Goal: Task Accomplishment & Management: Use online tool/utility

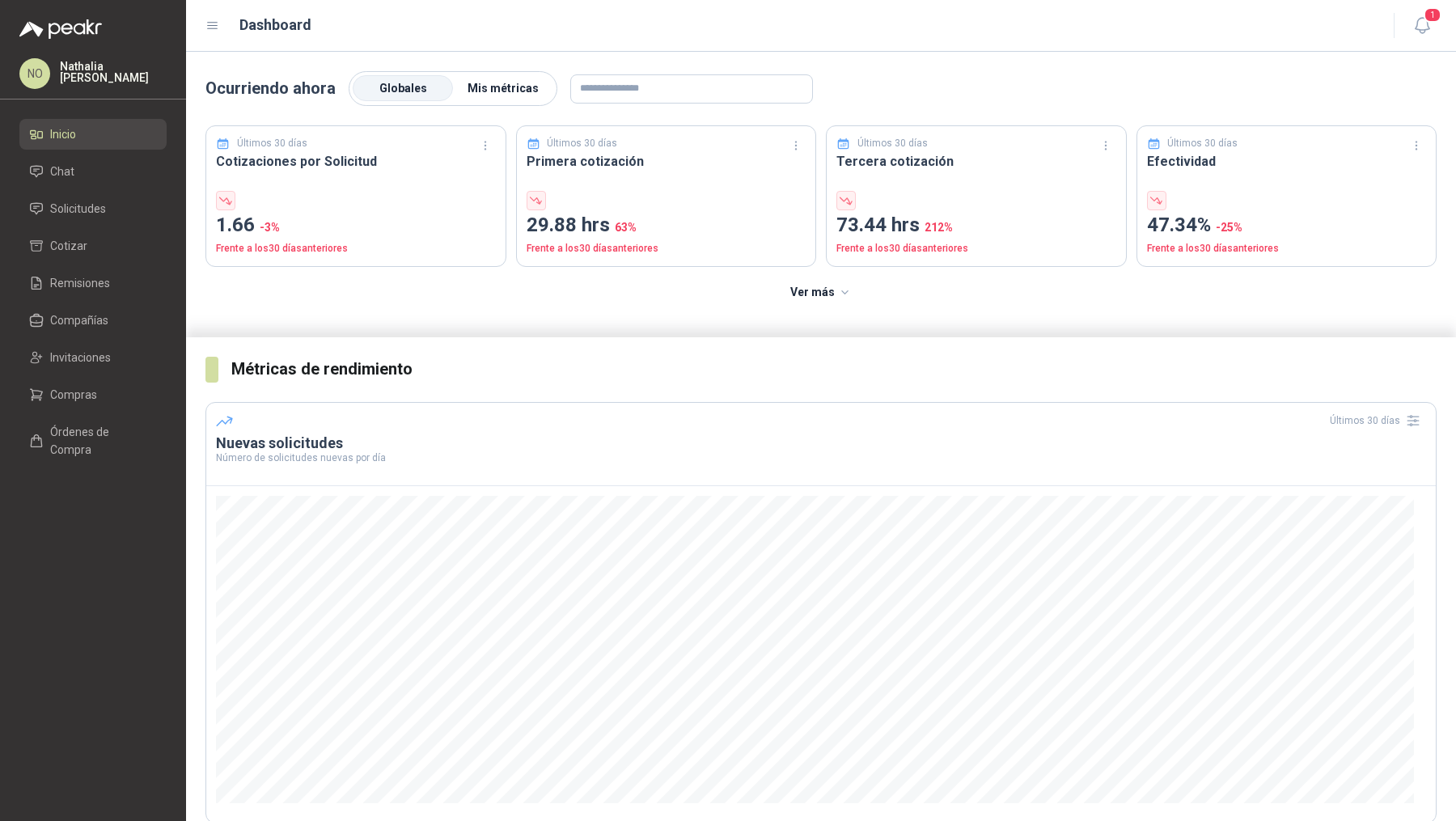
click at [523, 82] on span "Mis métricas" at bounding box center [503, 88] width 71 height 13
click at [106, 215] on li "Solicitudes" at bounding box center [93, 209] width 128 height 18
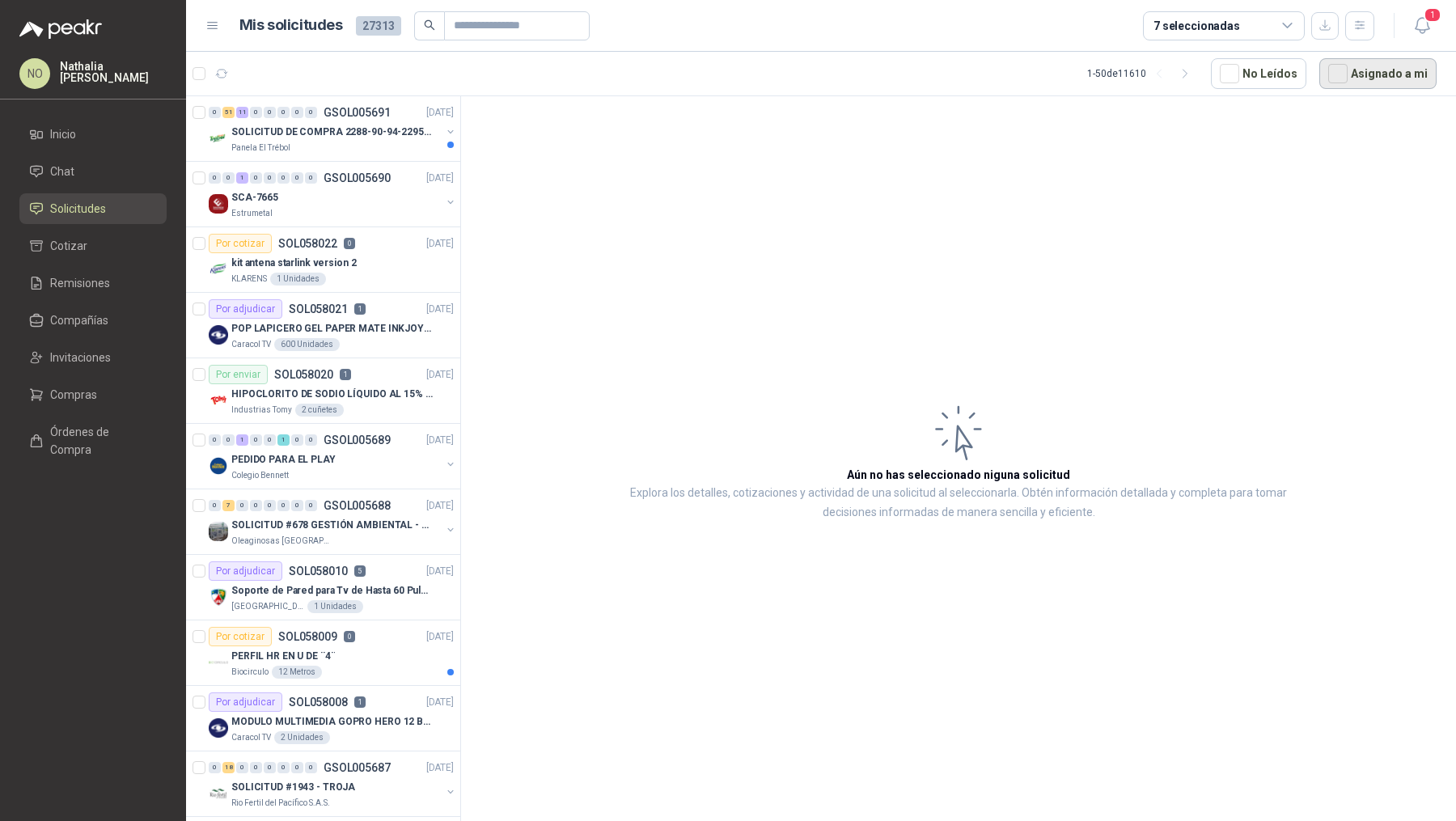
click at [1397, 86] on button "Asignado a mi" at bounding box center [1378, 74] width 118 height 31
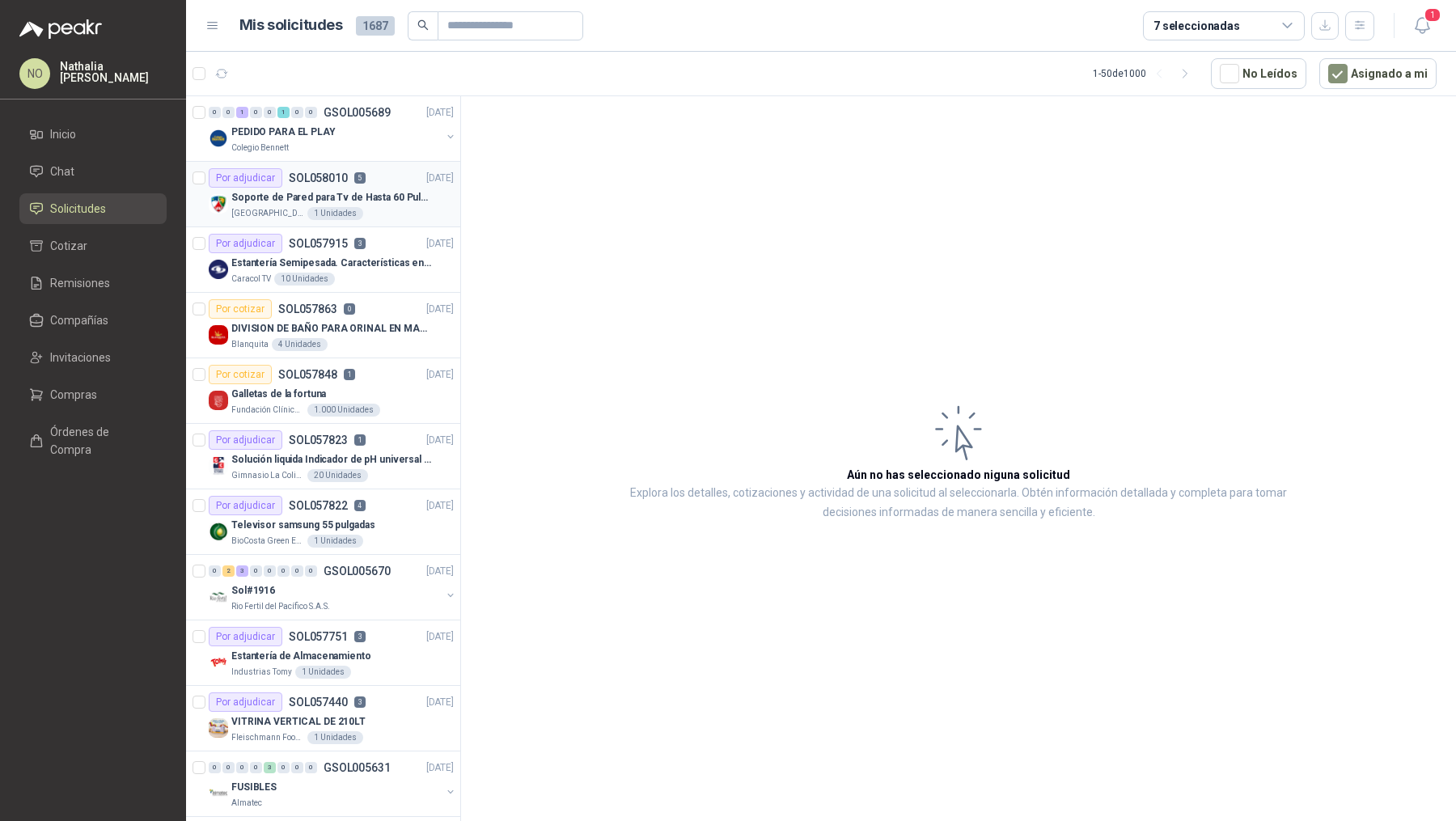
click at [333, 184] on div "Por adjudicar SOL058010 5" at bounding box center [287, 177] width 157 height 19
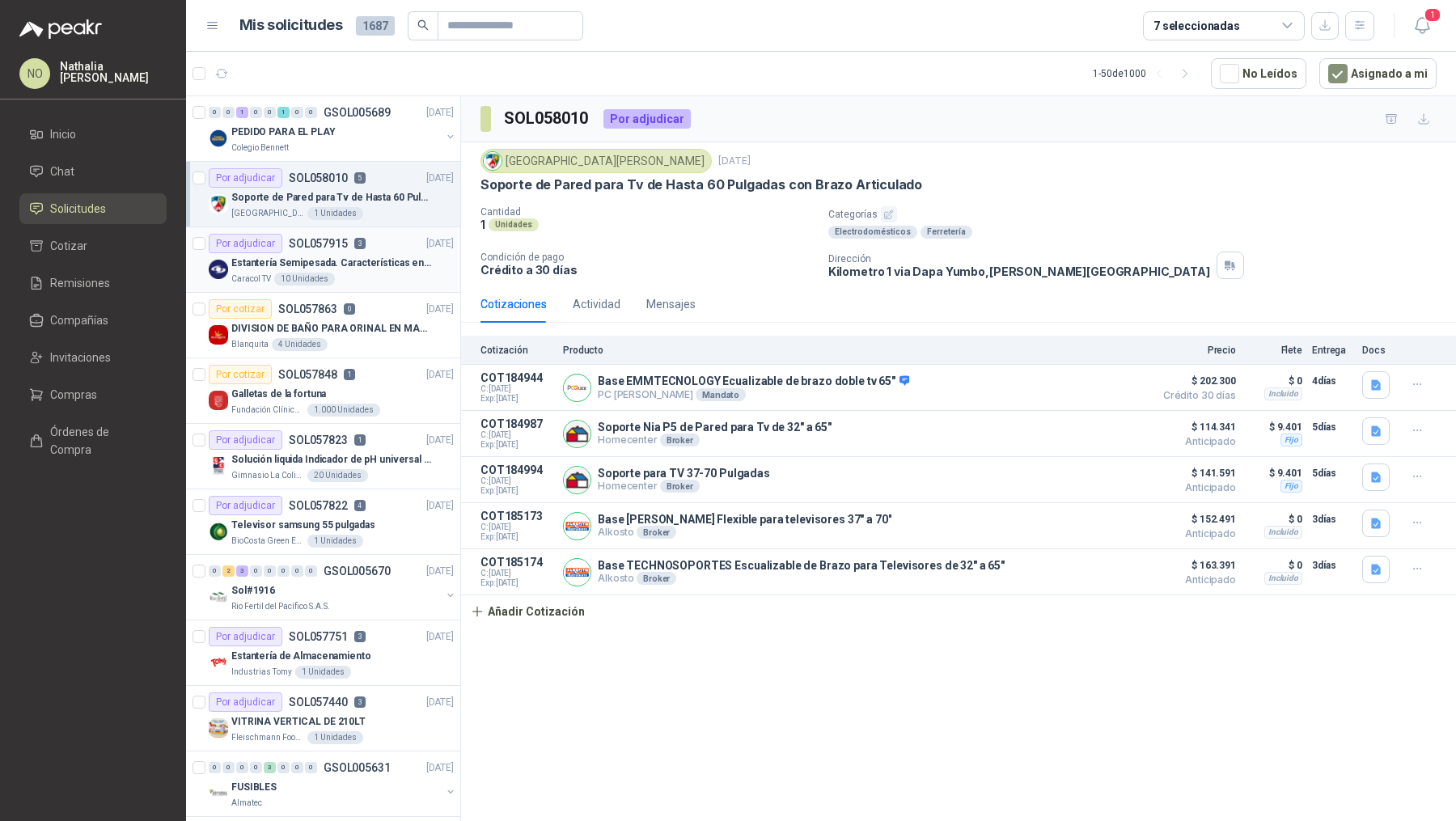
click at [346, 258] on p "Estantería Semipesada. Características en el adjunto" at bounding box center [332, 263] width 202 height 16
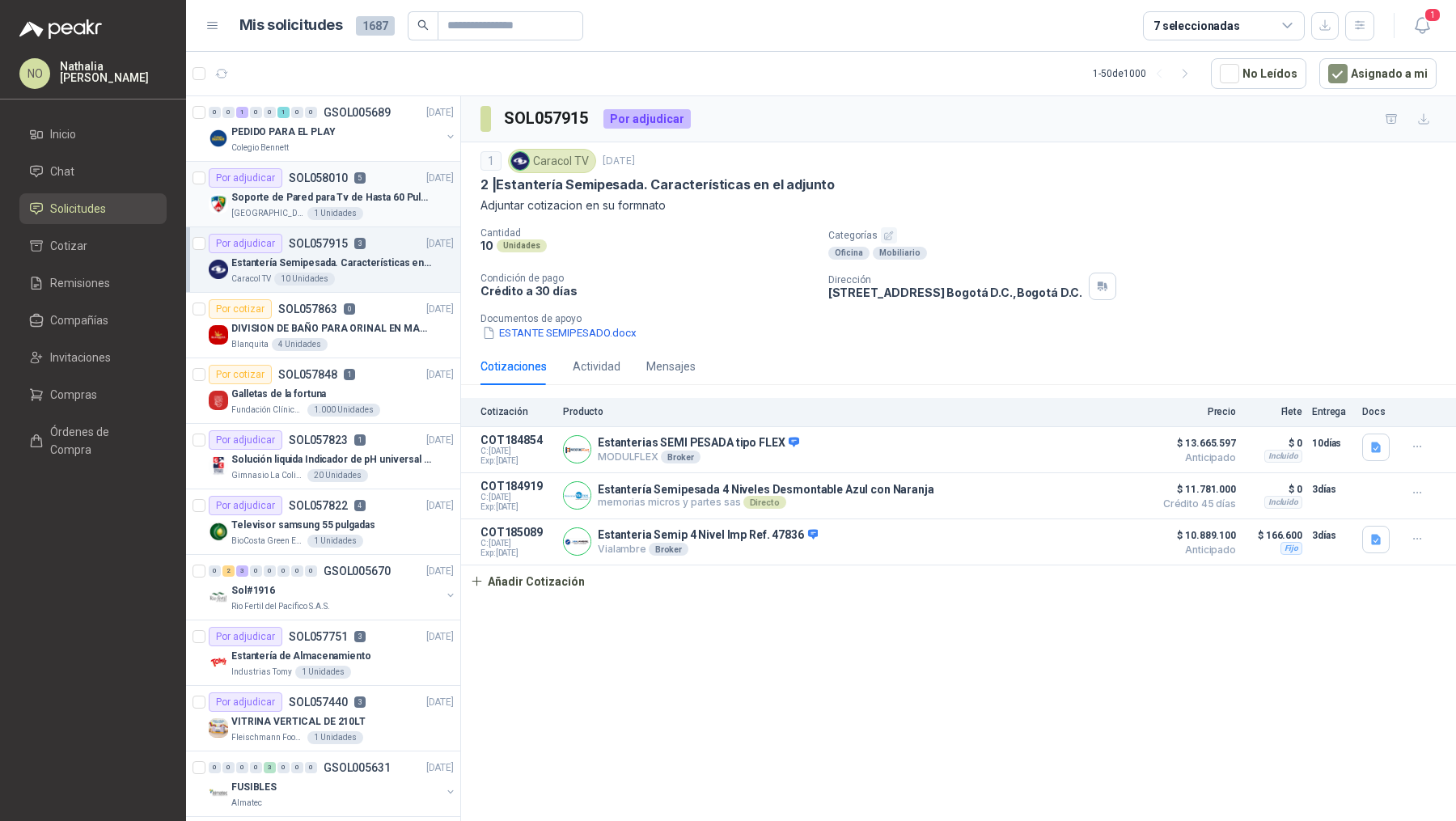
click at [354, 213] on div "[GEOGRAPHIC_DATA][PERSON_NAME]" at bounding box center [343, 213] width 223 height 13
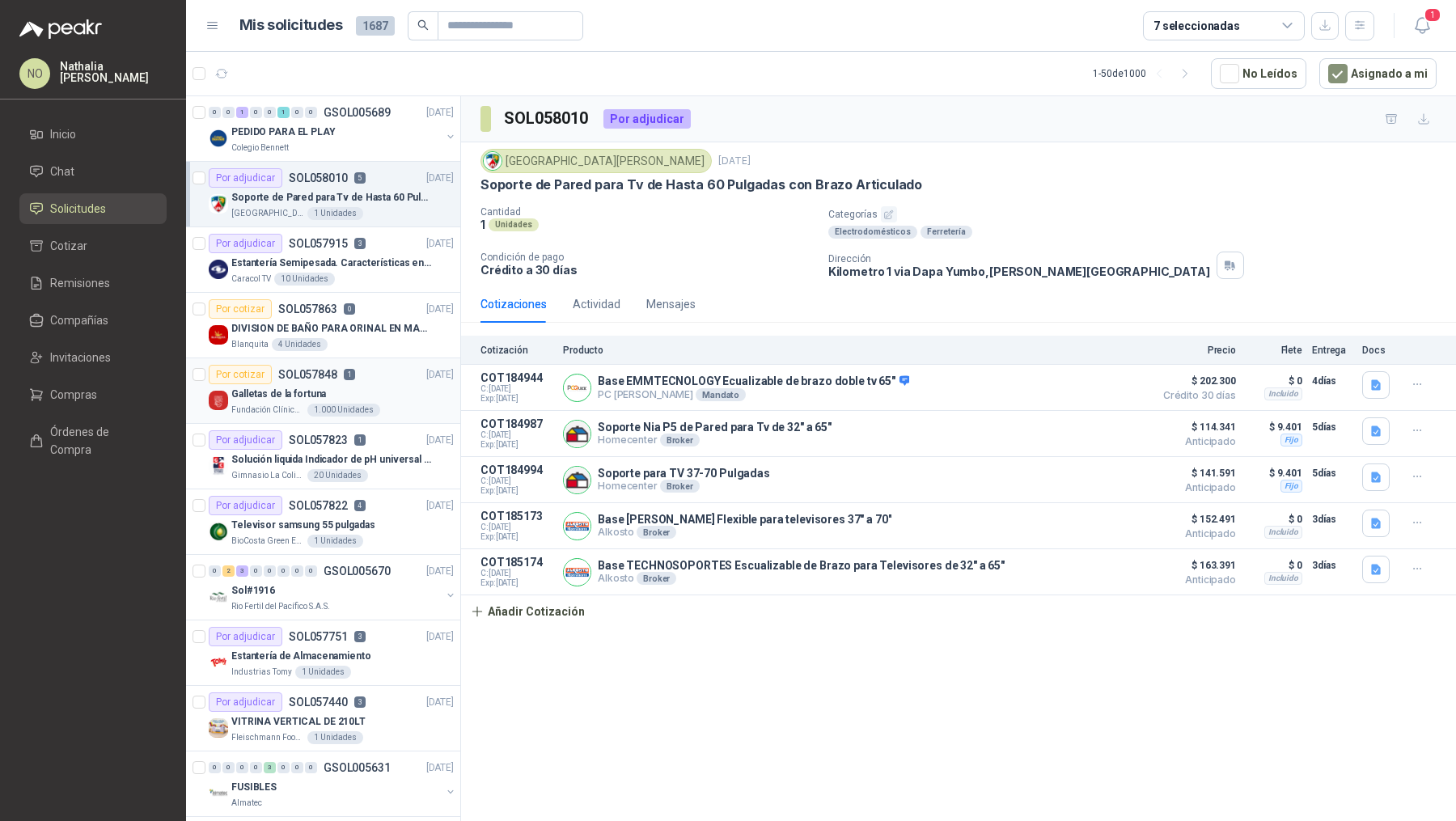
click at [381, 388] on div "Galletas de la fortuna" at bounding box center [343, 393] width 223 height 19
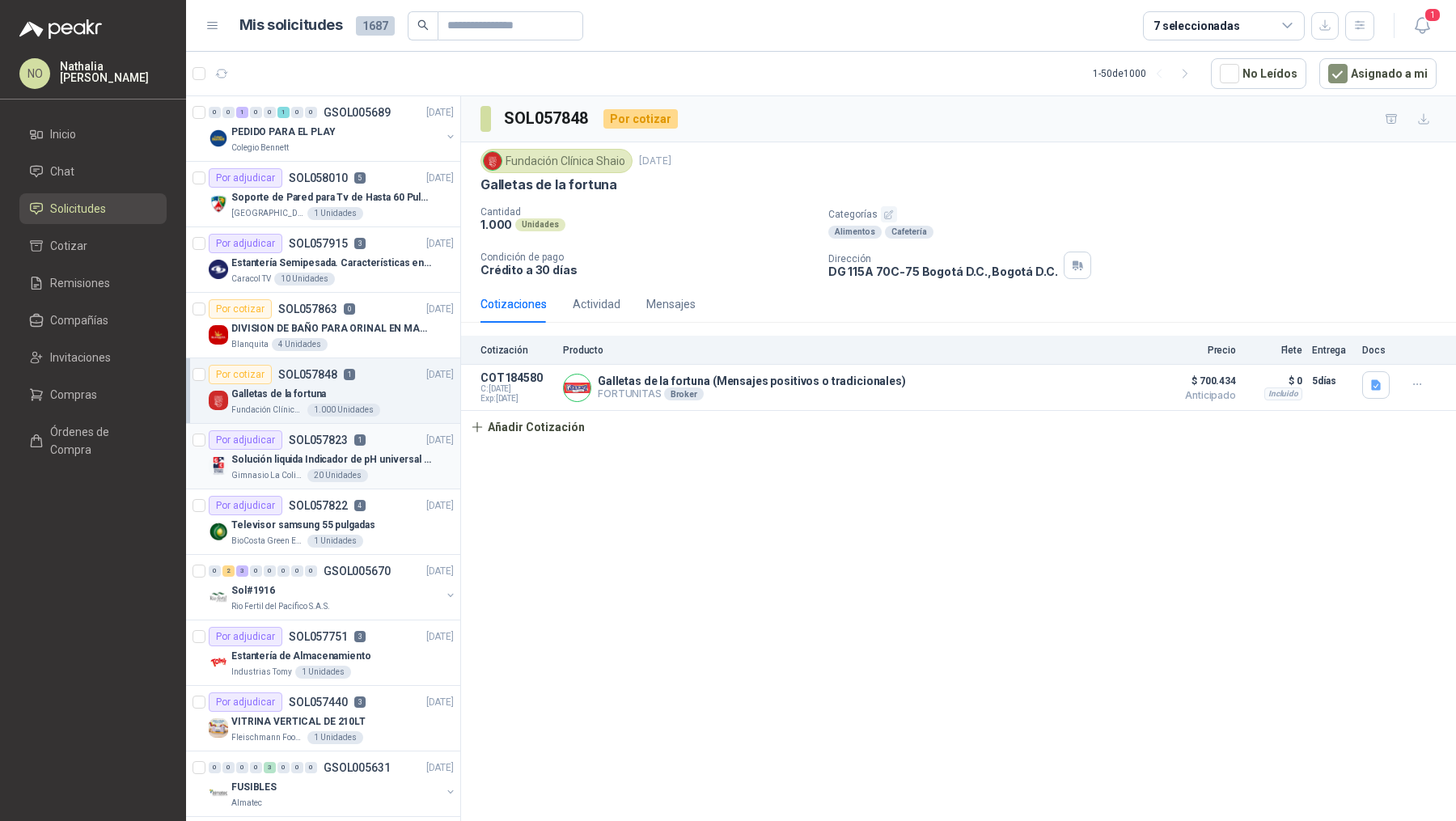
click at [371, 440] on div "Por adjudicar SOL057823 1 [DATE]" at bounding box center [331, 440] width 245 height 19
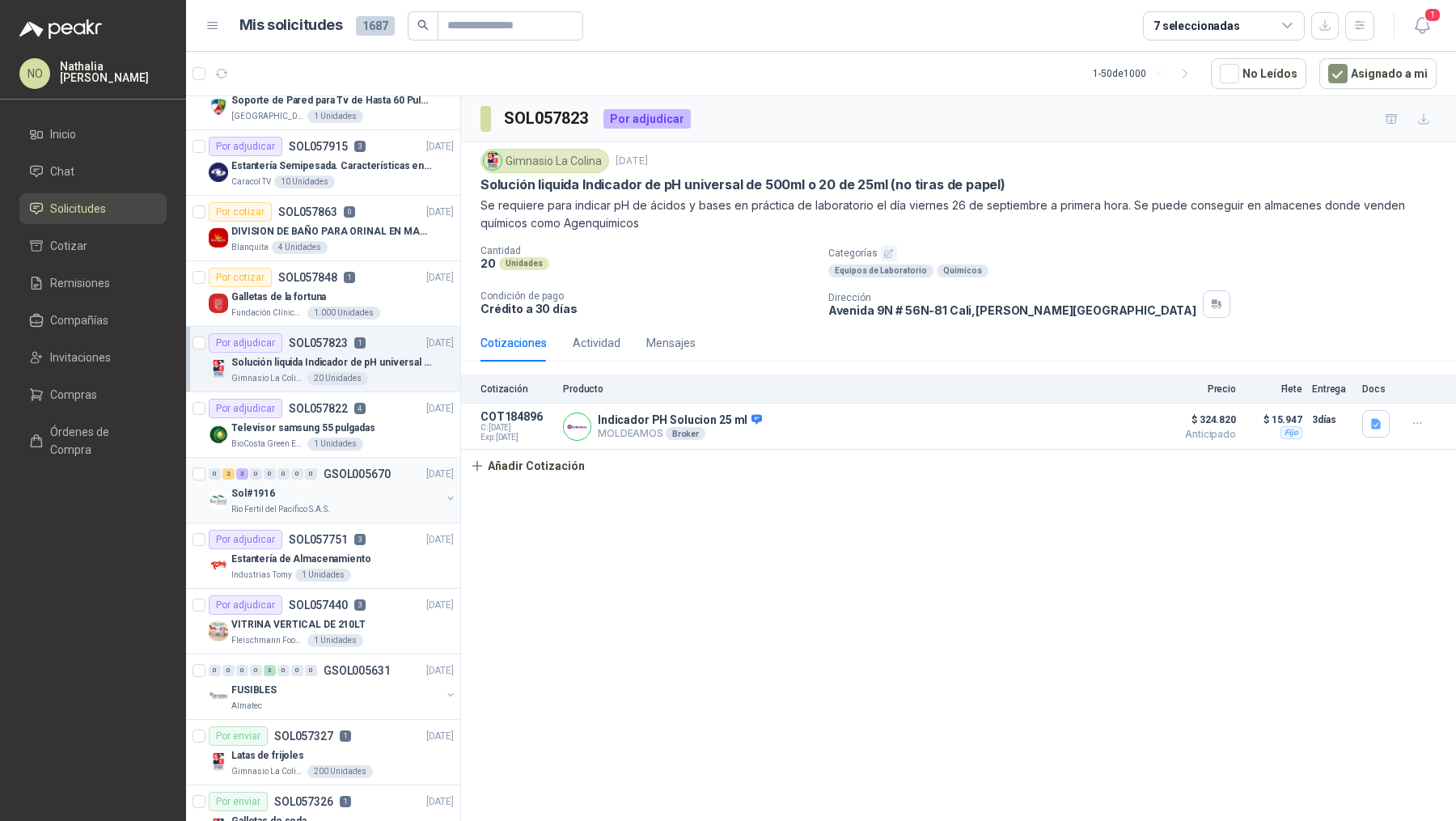
scroll to position [99, 0]
click at [349, 580] on article "Por adjudicar SOL057751 3 [DATE] Estantería de Almacenamiento Industrias Tomy 1…" at bounding box center [323, 555] width 275 height 66
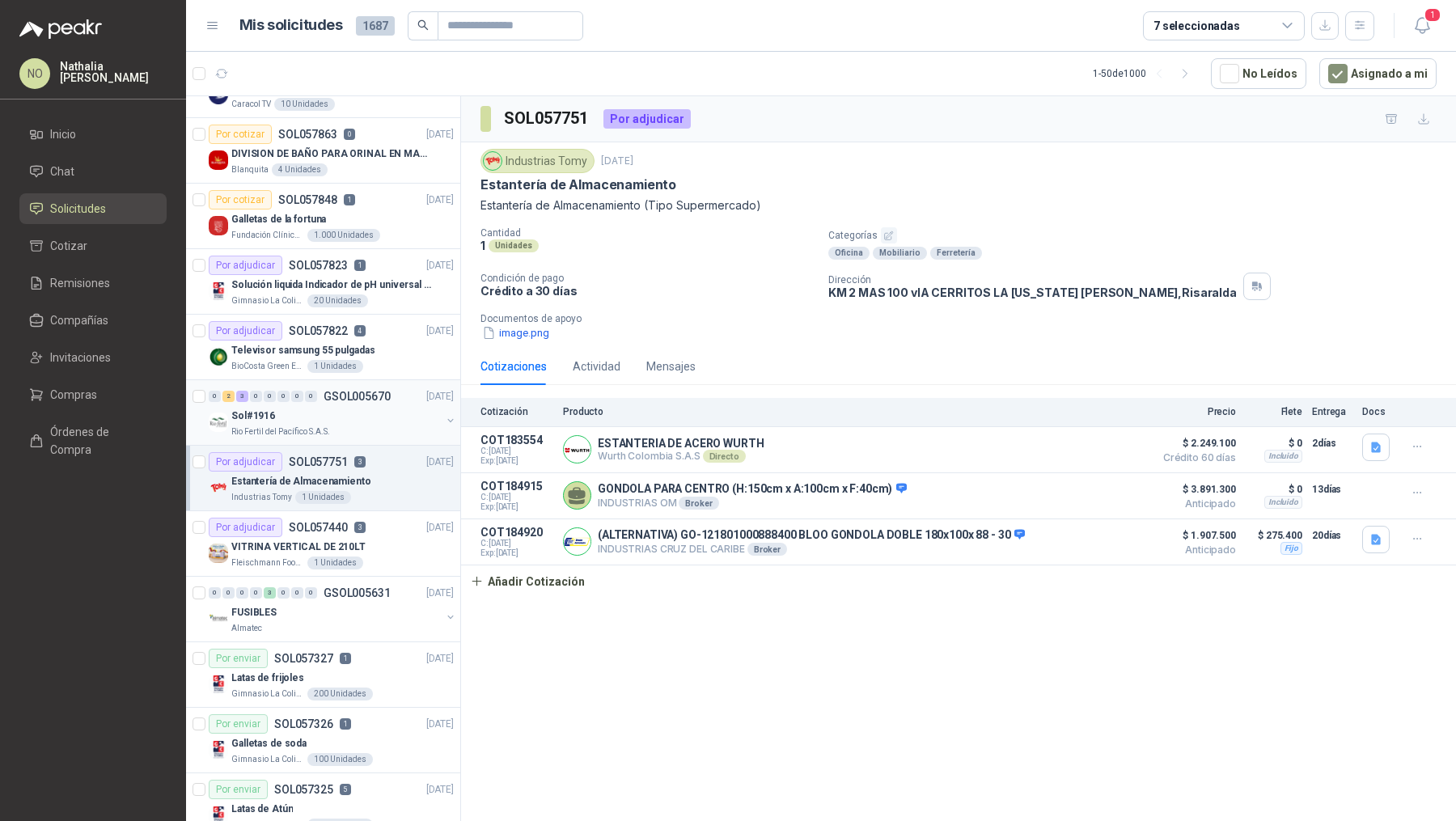
scroll to position [186, 0]
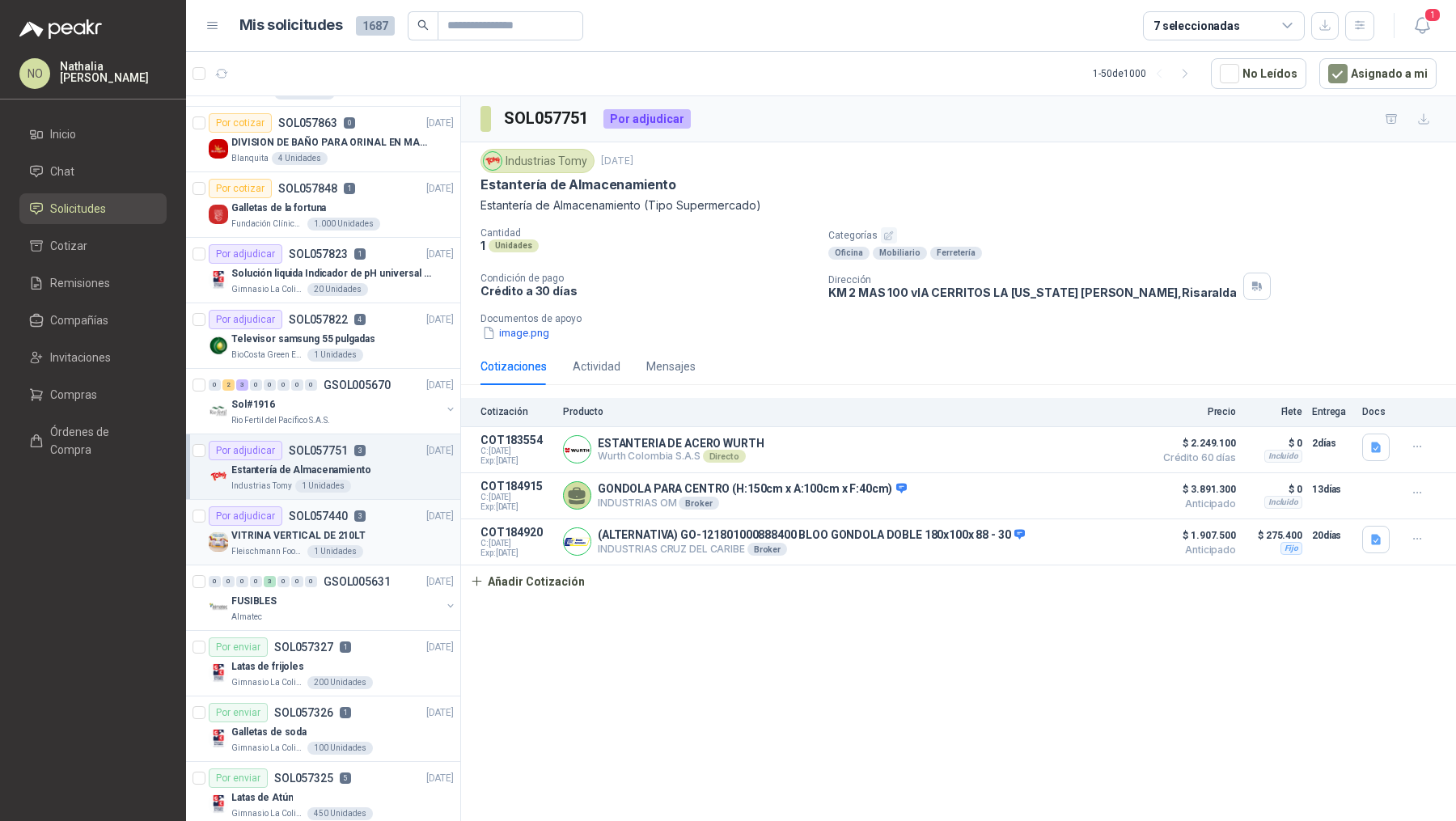
click at [348, 528] on p "VITRINA VERTICAL DE 210LT" at bounding box center [298, 535] width 134 height 16
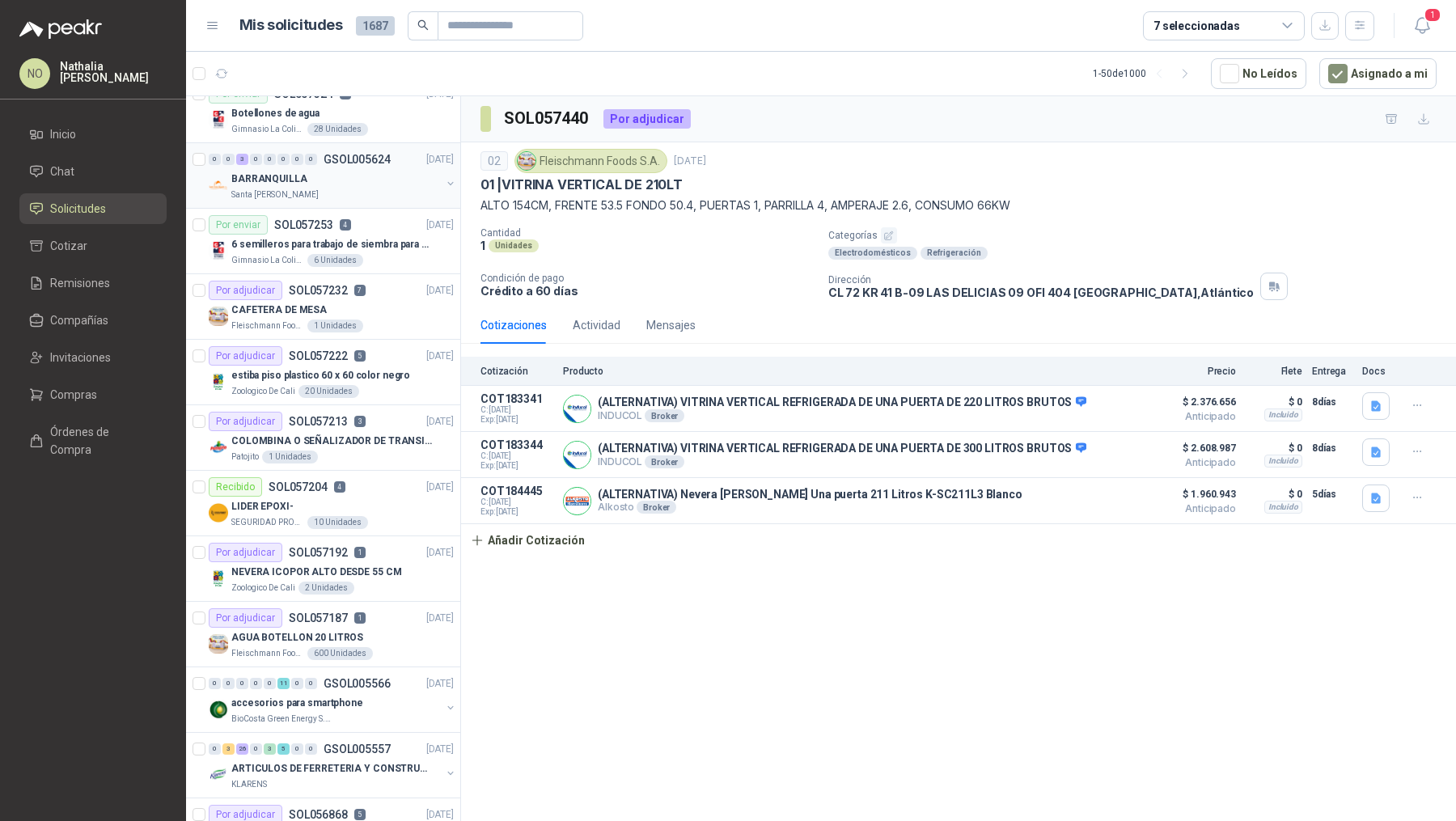
scroll to position [987, 0]
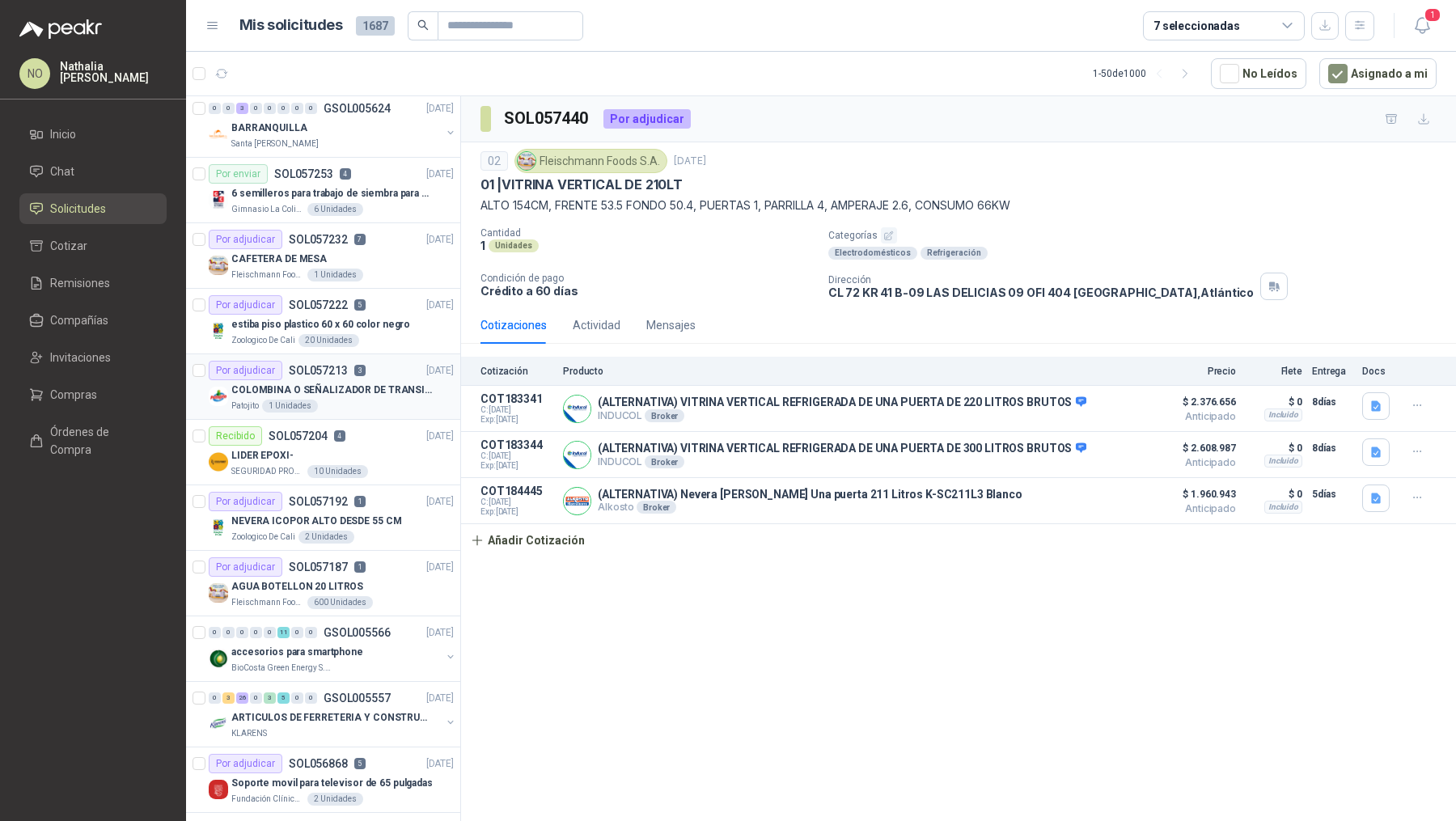
click at [381, 365] on div "Por adjudicar SOL057213 3 [DATE]" at bounding box center [331, 369] width 245 height 19
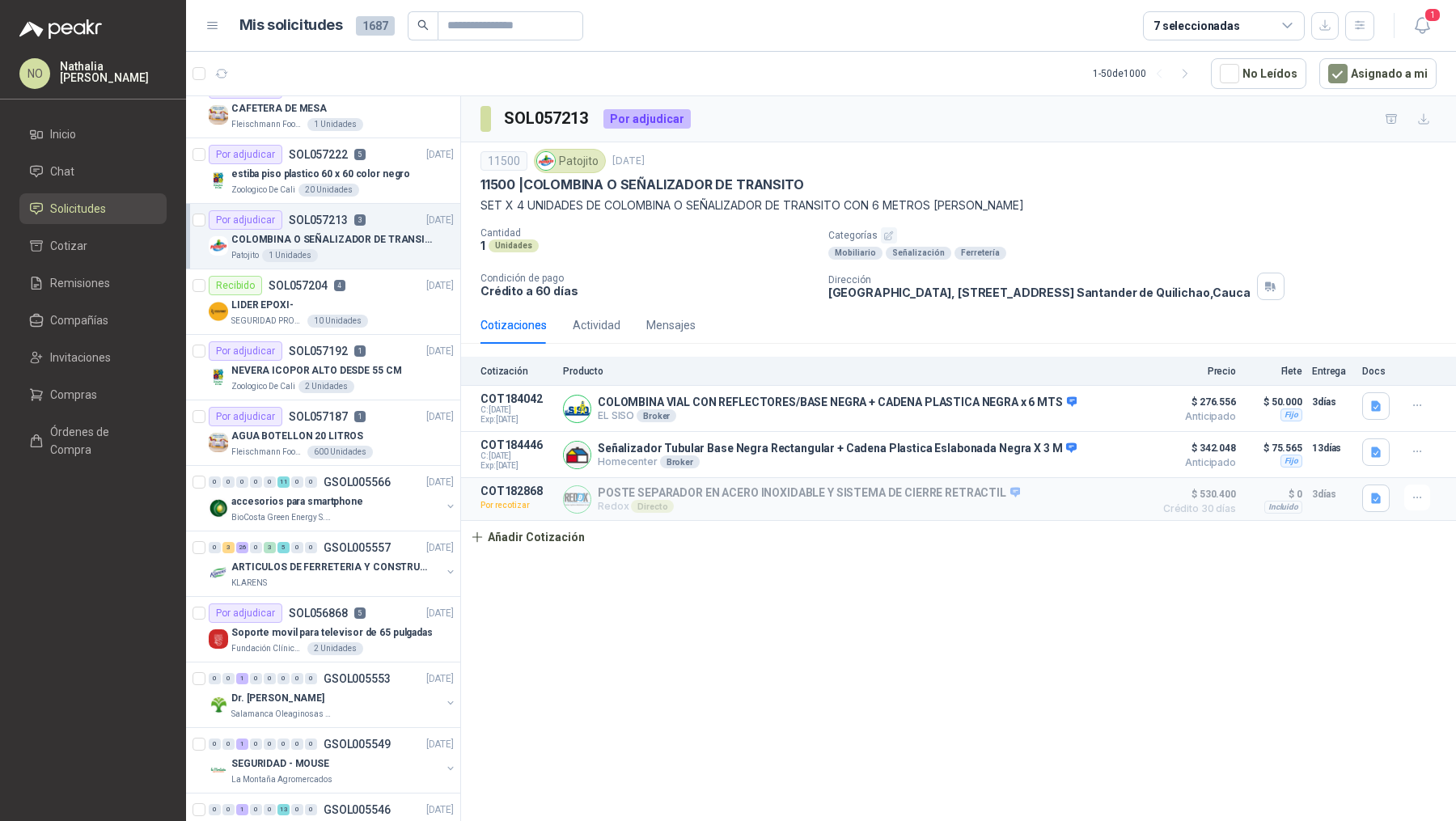
scroll to position [1142, 0]
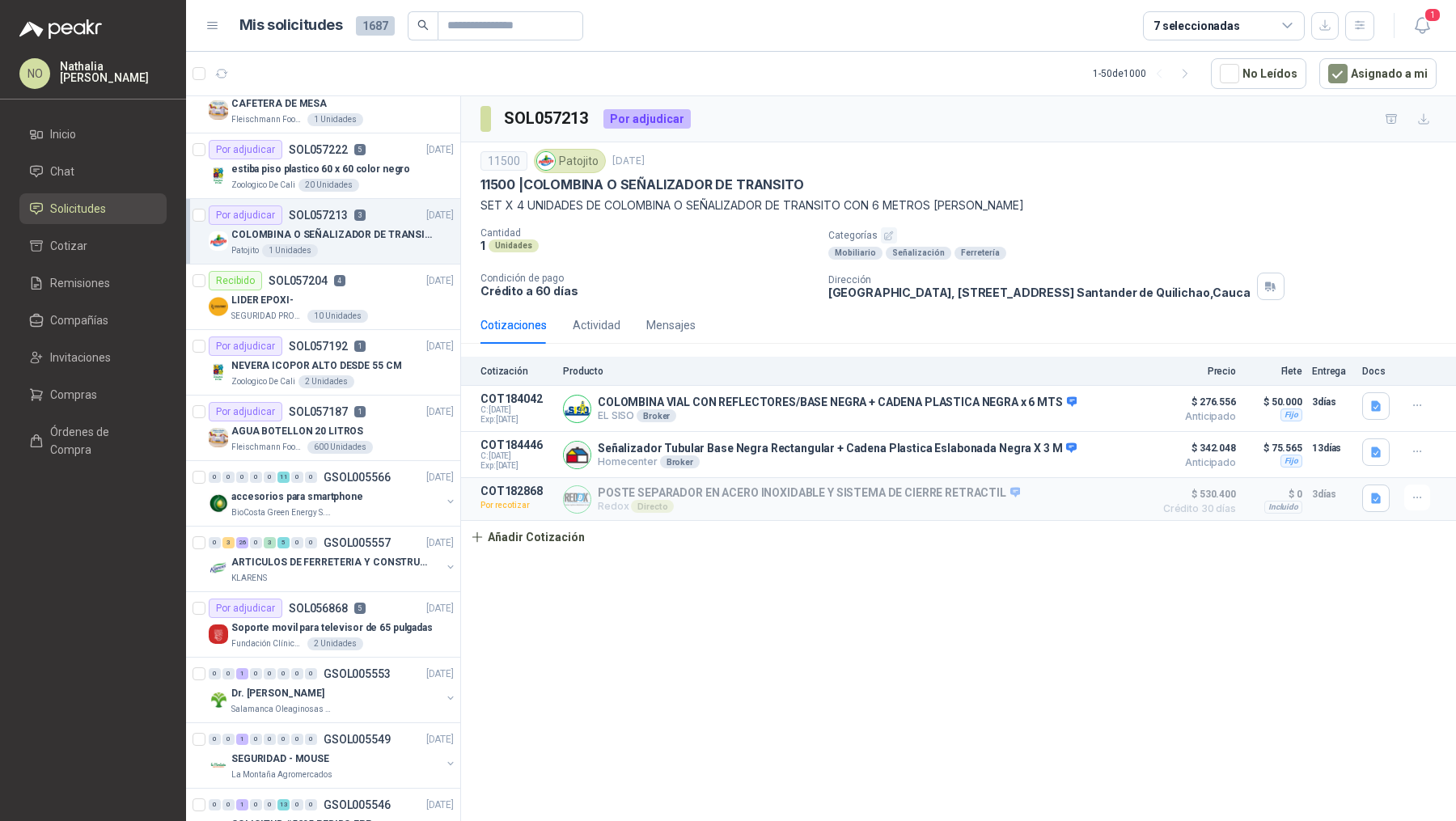
click at [381, 365] on div "NEVERA ICOPOR ALTO DESDE 55 CM" at bounding box center [343, 365] width 223 height 19
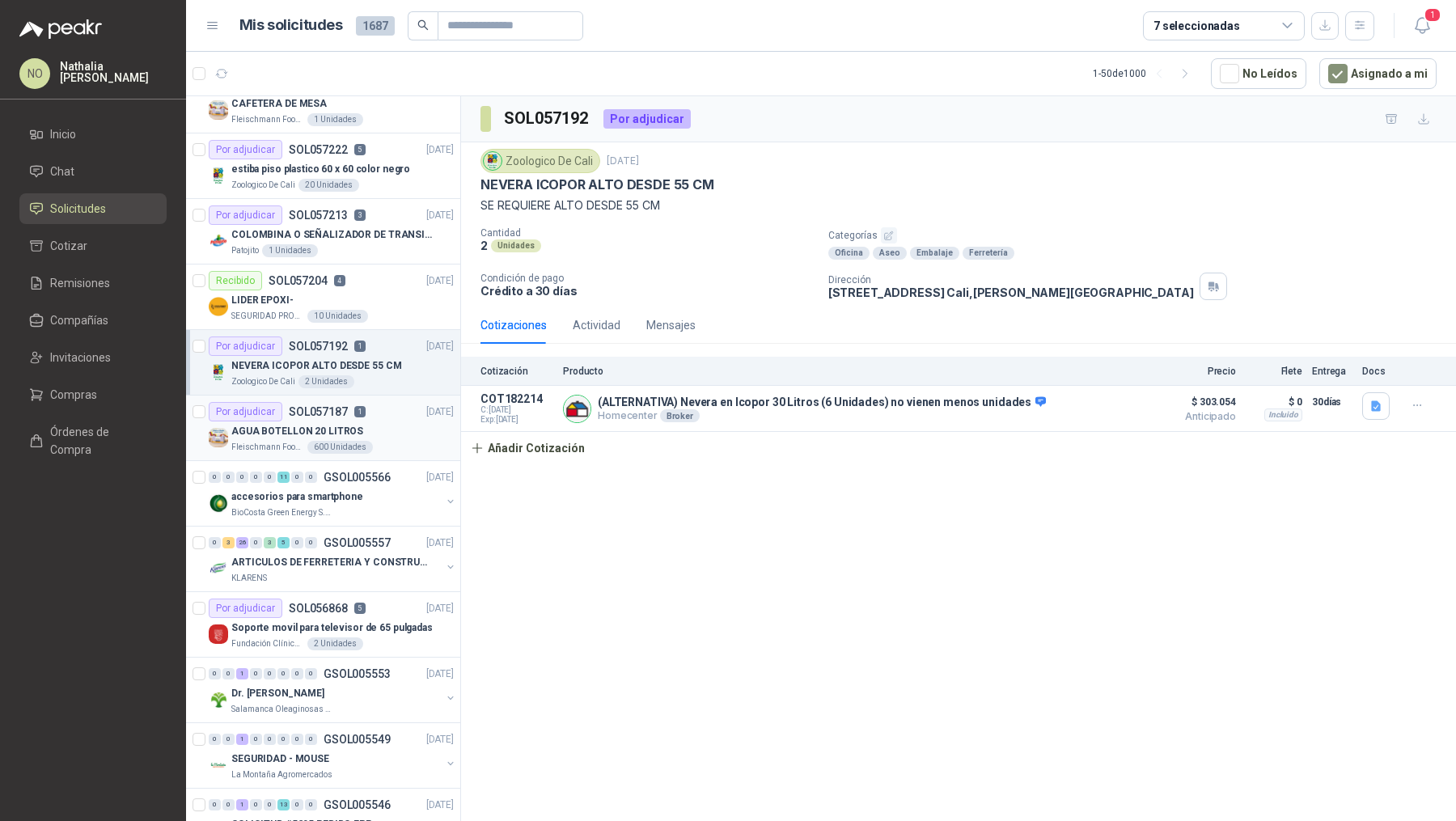
click at [400, 424] on div "AGUA BOTELLON 20 LITROS" at bounding box center [343, 431] width 223 height 19
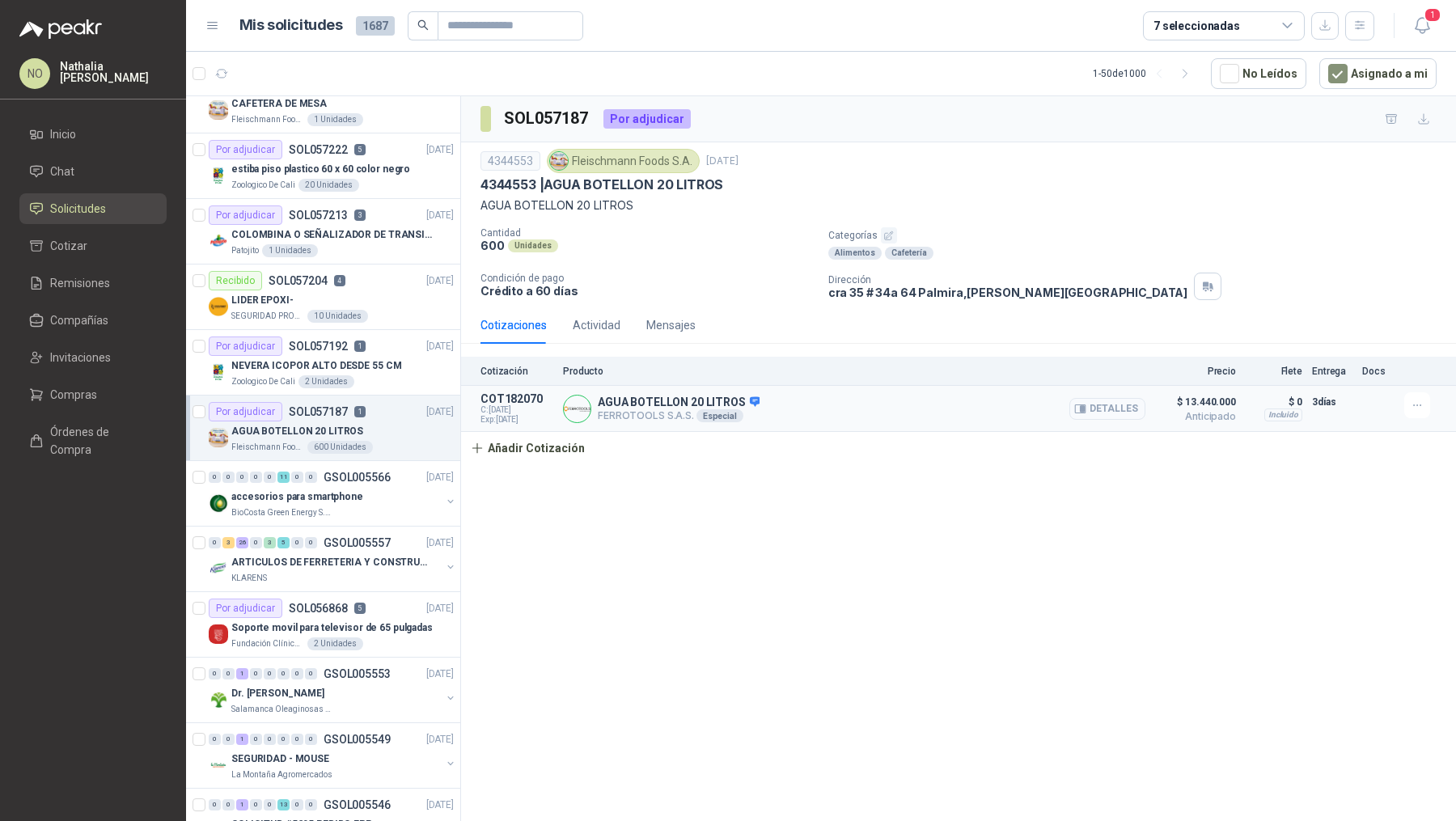
click at [1115, 413] on button "Detalles" at bounding box center [1107, 409] width 76 height 22
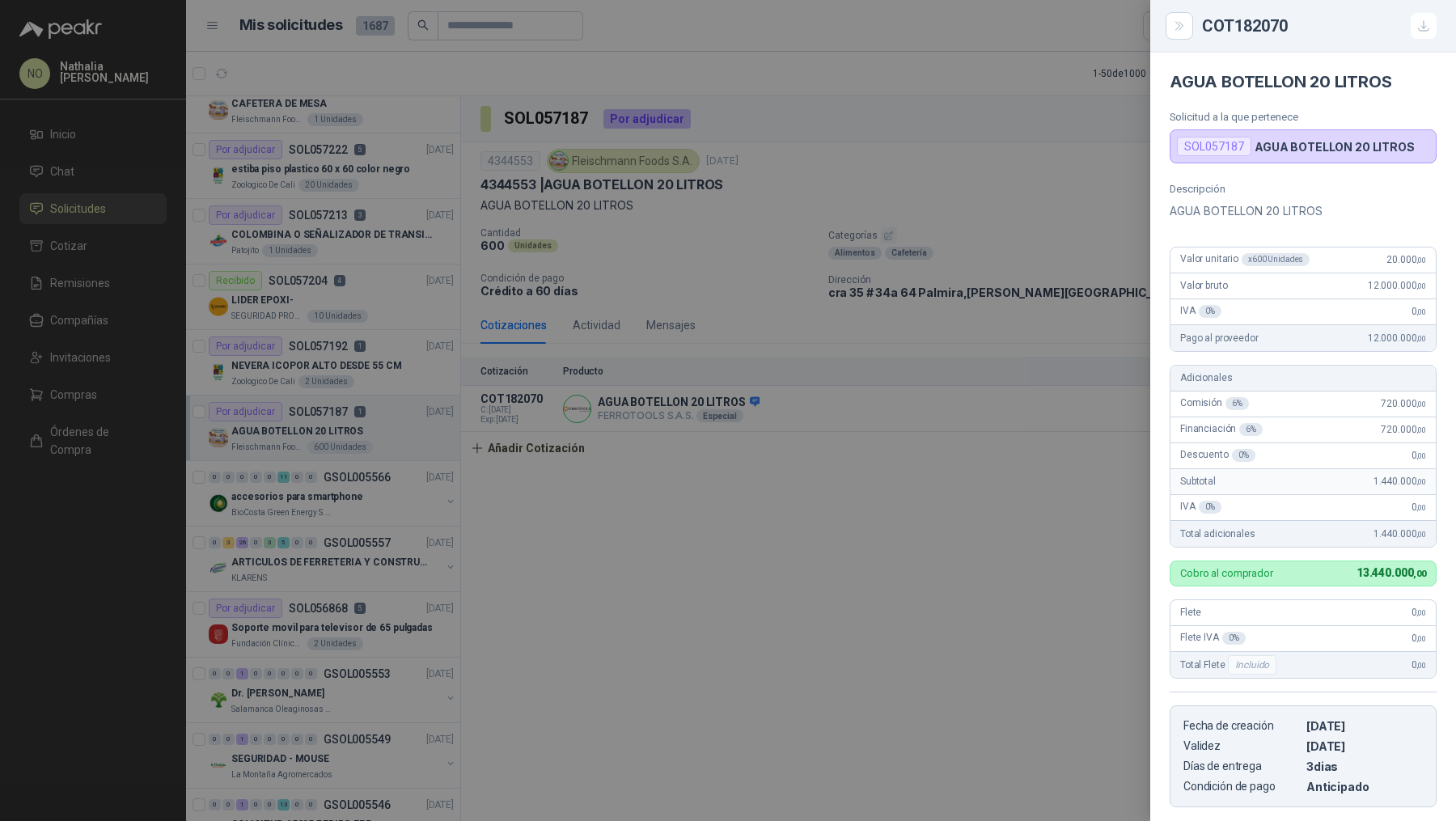
click at [263, 565] on div at bounding box center [728, 410] width 1456 height 821
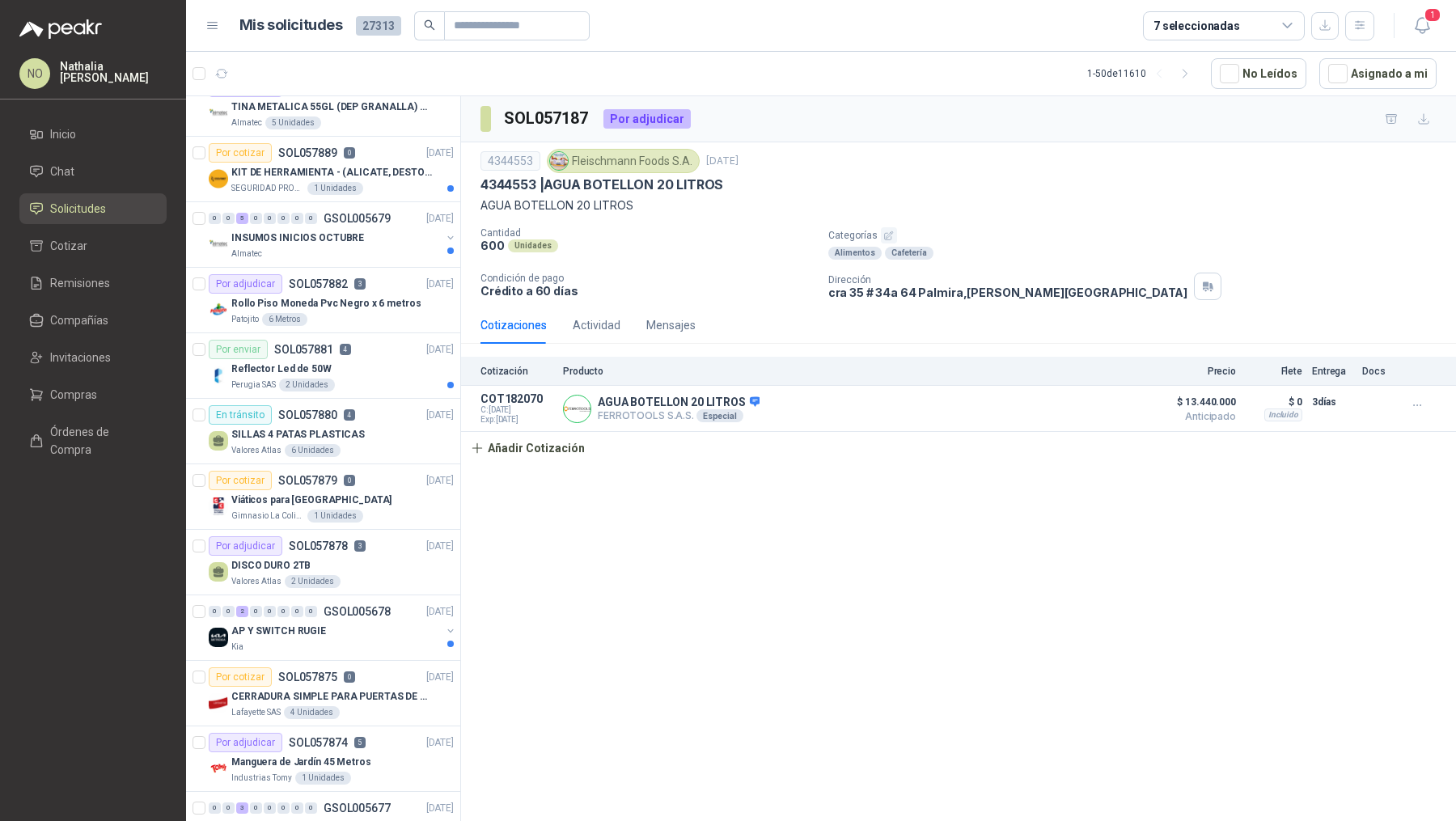
scroll to position [2143, 0]
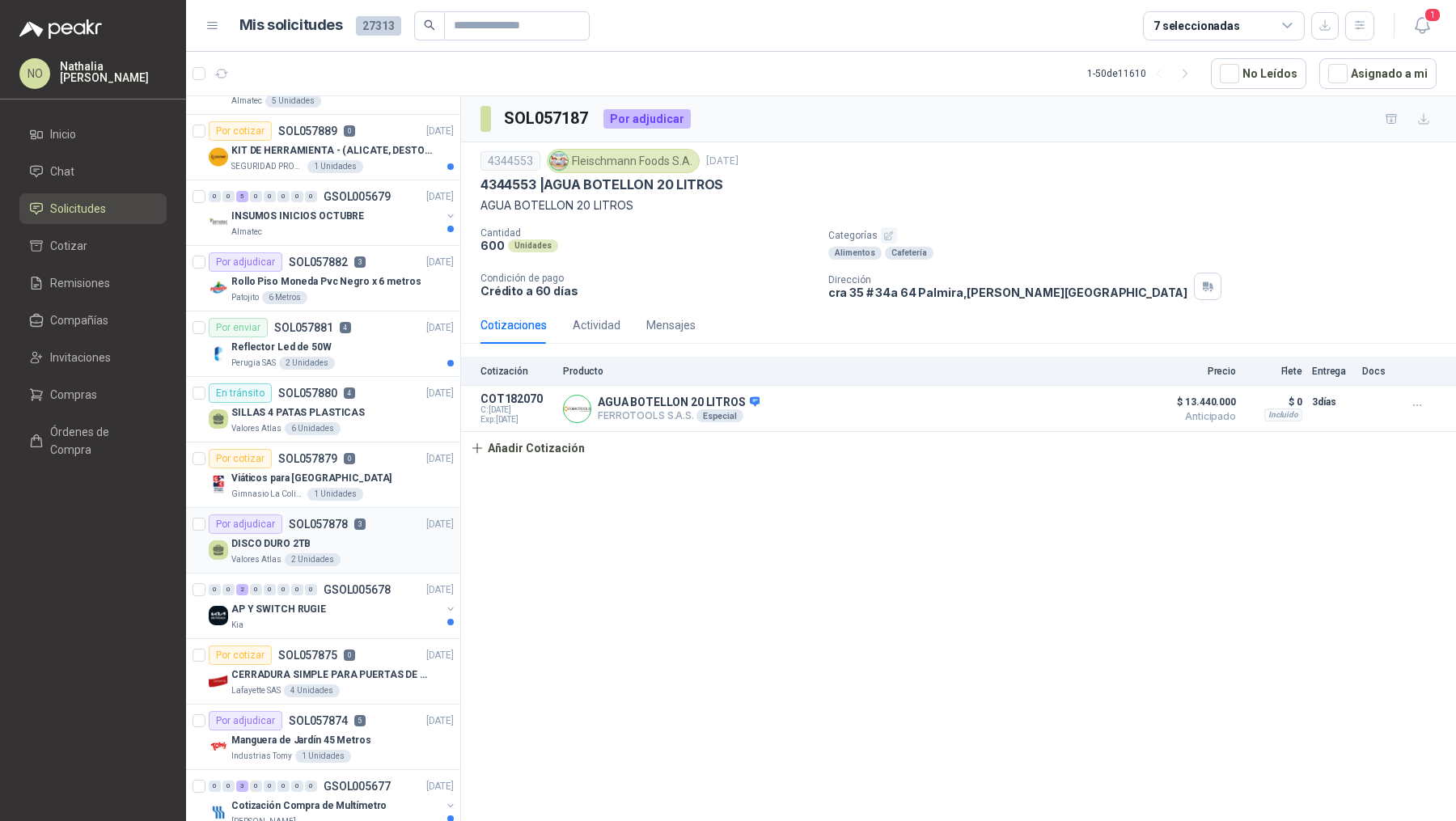
click at [363, 534] on div "DISCO DURO 2TB" at bounding box center [343, 543] width 223 height 19
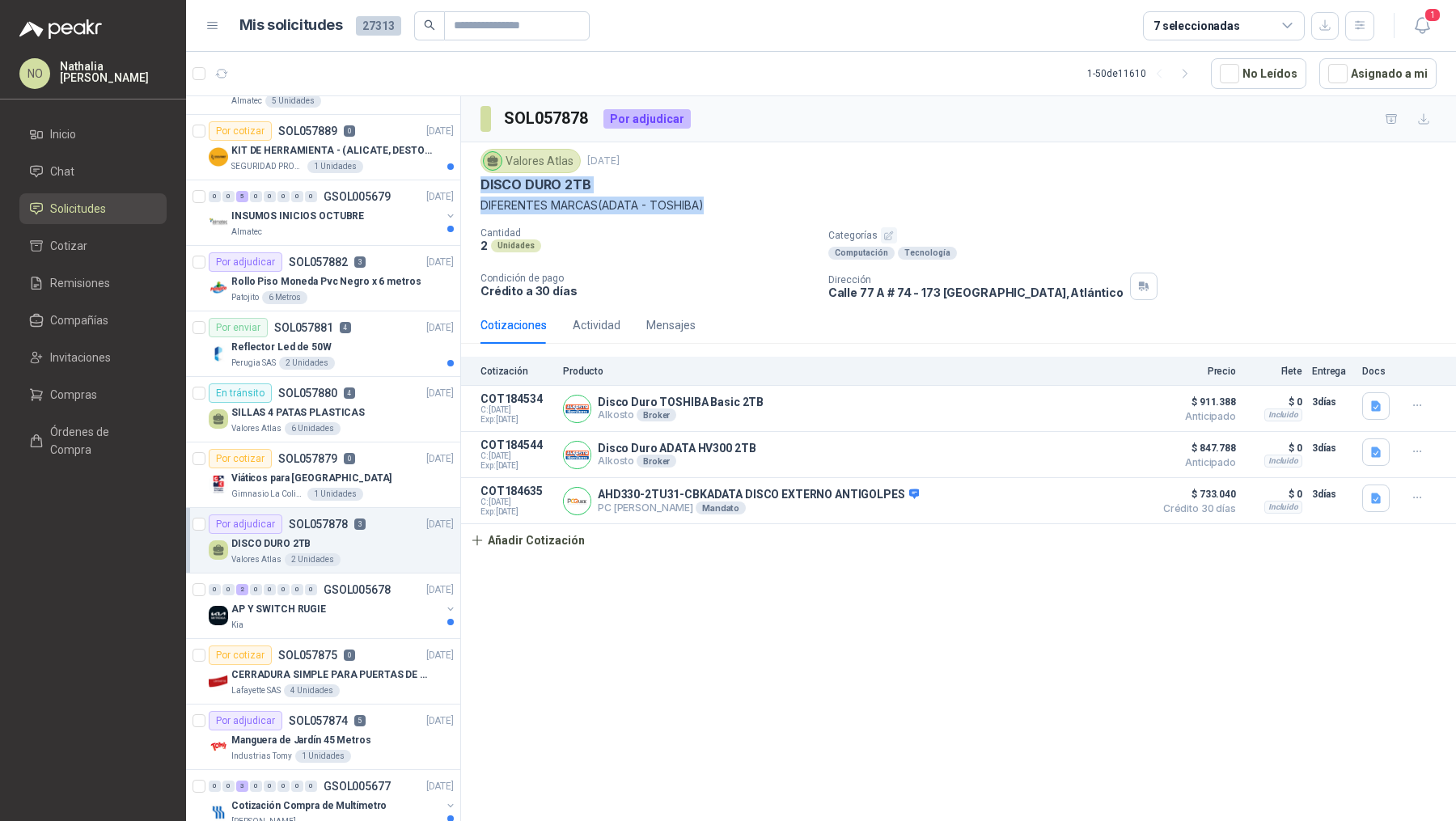
drag, startPoint x: 481, startPoint y: 182, endPoint x: 723, endPoint y: 217, distance: 244.5
click at [723, 217] on div "Valores Atlas [DATE] DISCO DURO 2TB DIFERENTES MARCAS(ADATA - TOSHIBA) Cantidad…" at bounding box center [959, 224] width 956 height 151
copy div "DISCO DURO 2TB DIFERENTES MARCAS(ADATA - TOSHIBA)"
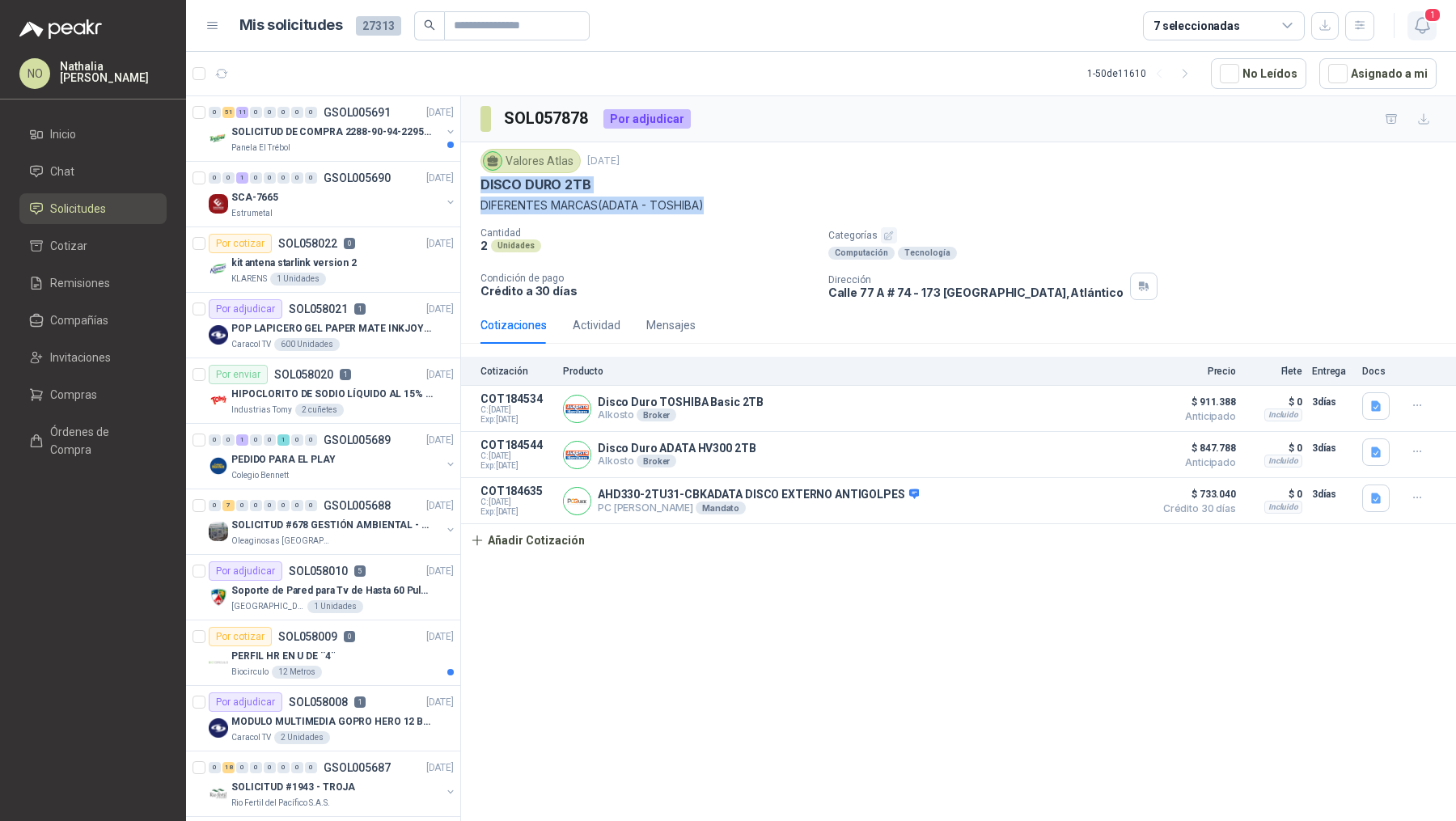
click at [1409, 19] on button "1" at bounding box center [1421, 26] width 29 height 29
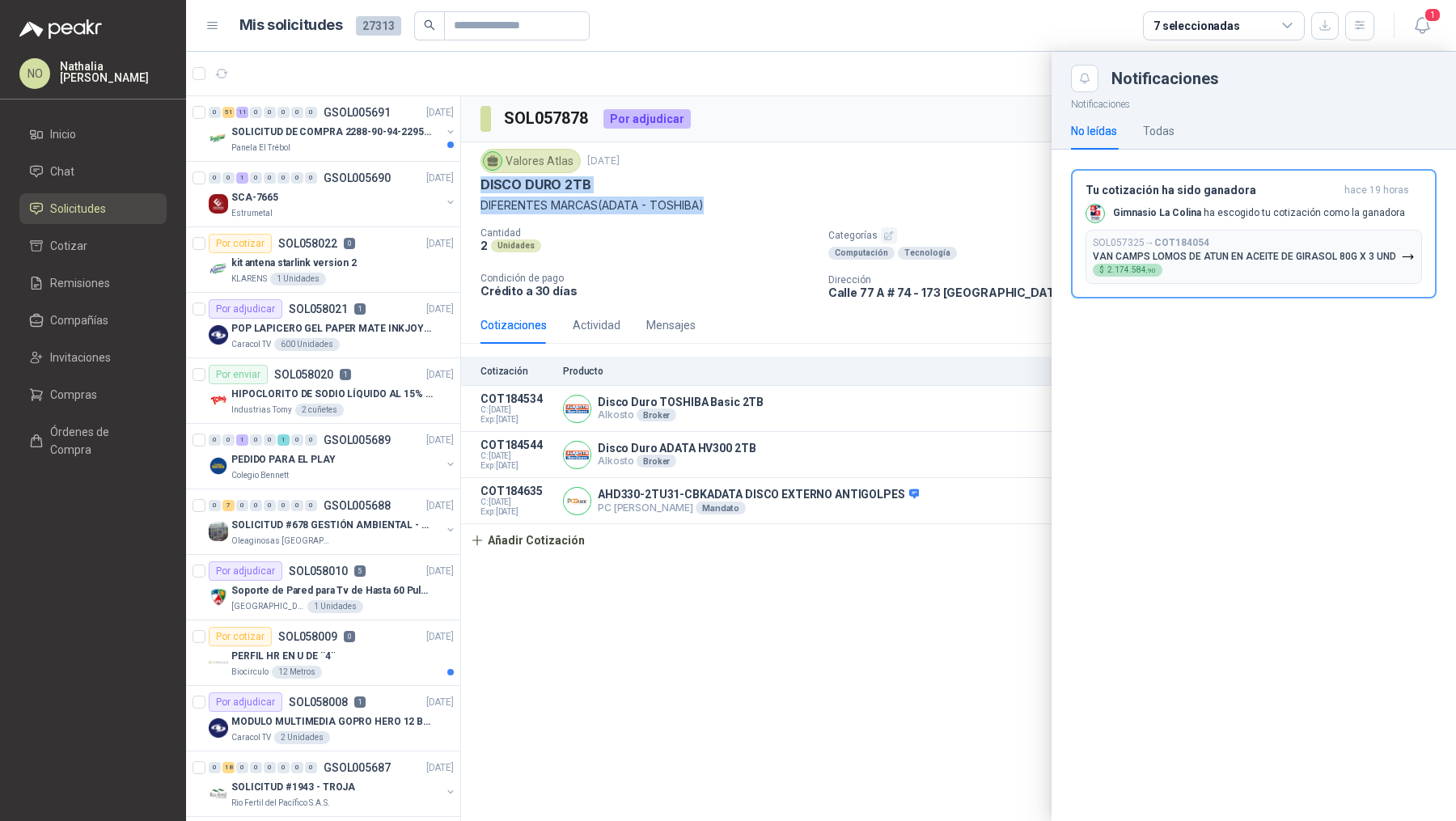
click at [960, 217] on div at bounding box center [821, 436] width 1270 height 769
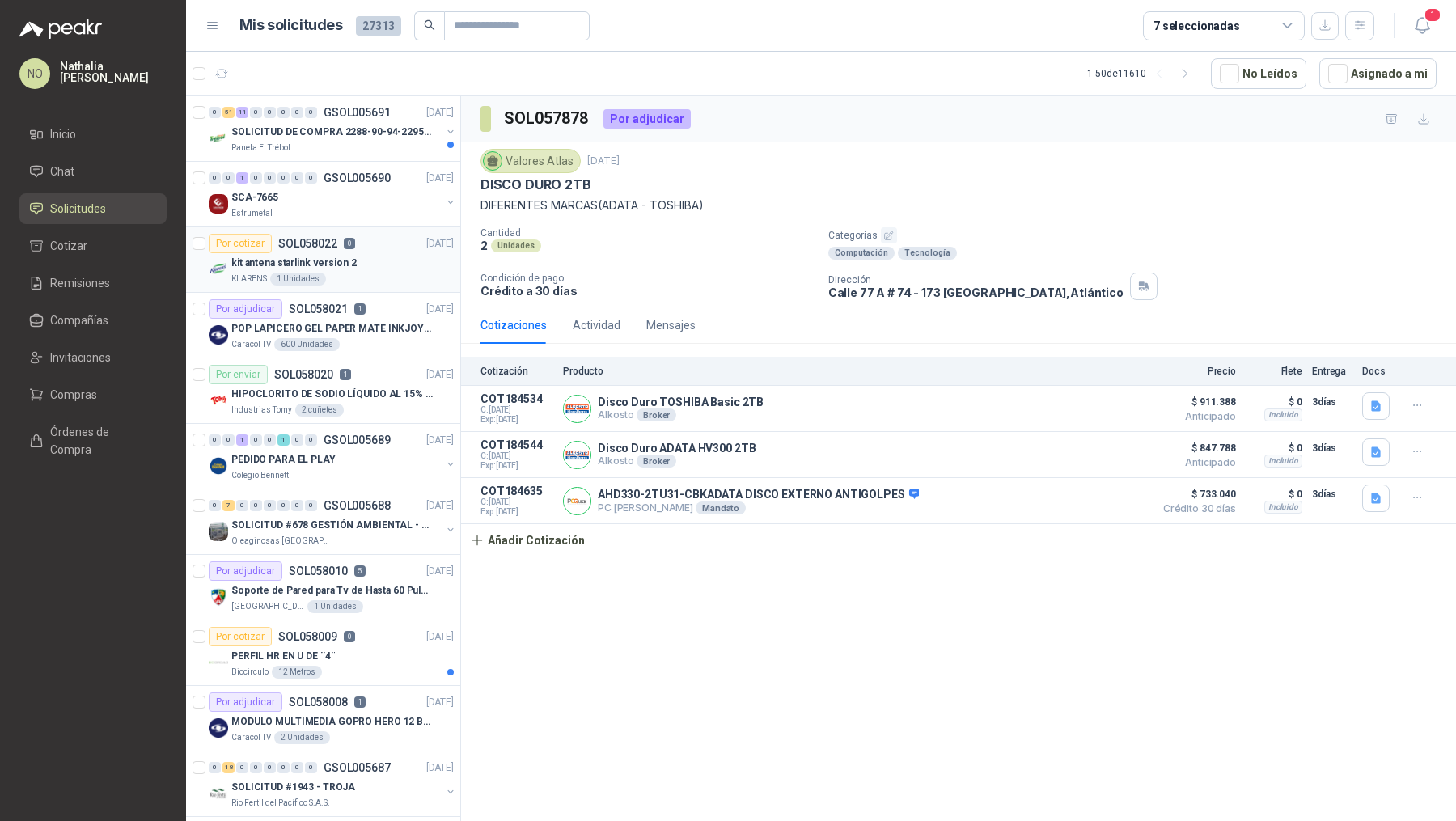
click at [340, 259] on p "kit antena starlink version 2" at bounding box center [294, 263] width 125 height 16
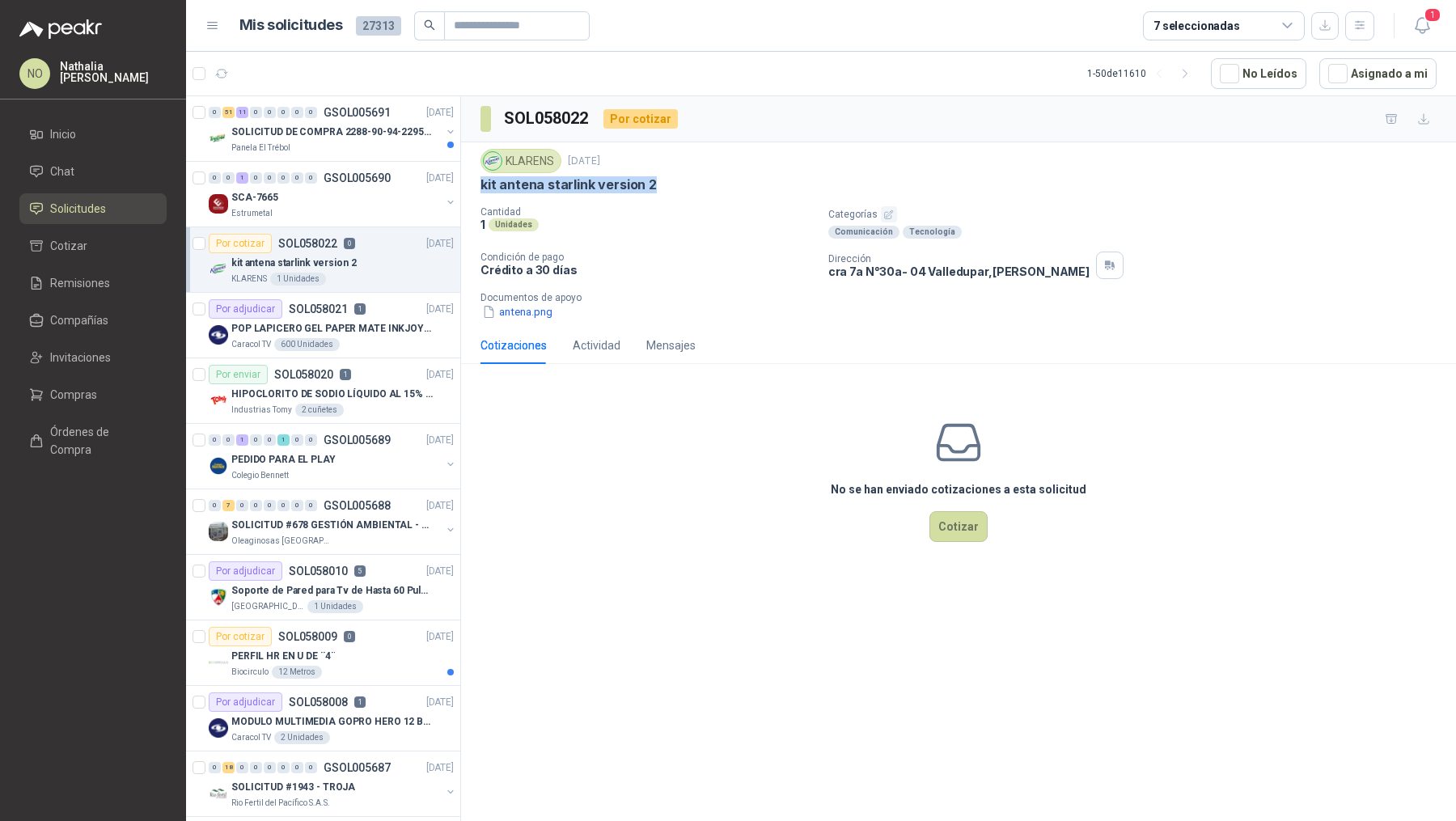
drag, startPoint x: 479, startPoint y: 181, endPoint x: 682, endPoint y: 183, distance: 203.0
click at [682, 183] on div "KLARENS [DATE] kit antena starlink version 2 Cantidad 1 Unidades Categorías Com…" at bounding box center [958, 234] width 994 height 184
copy p "kit antena starlink version 2"
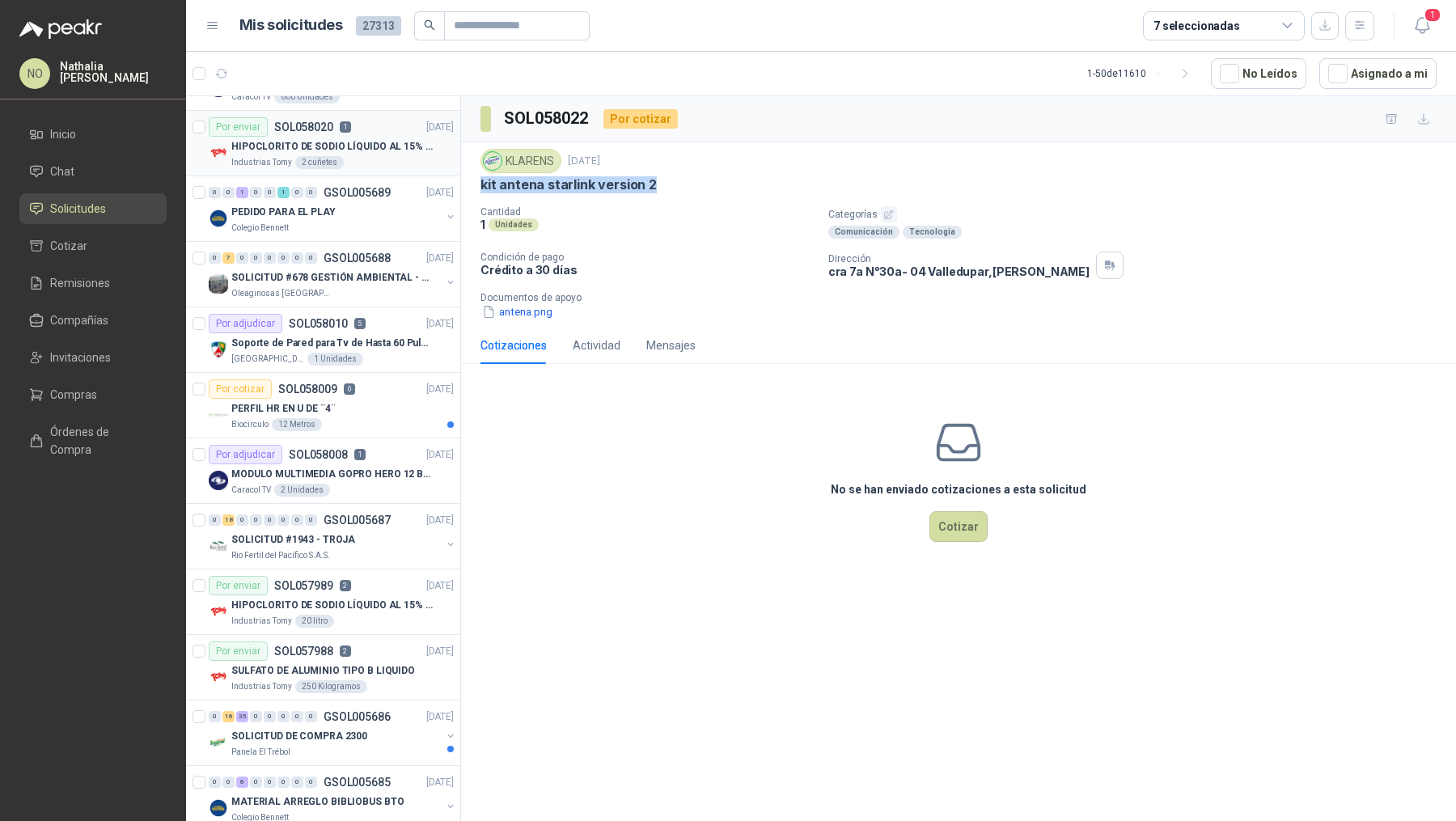
scroll to position [245, 0]
click at [369, 469] on p "MODULO MULTIMEDIA GOPRO HERO 12 BLACK" at bounding box center [332, 476] width 202 height 16
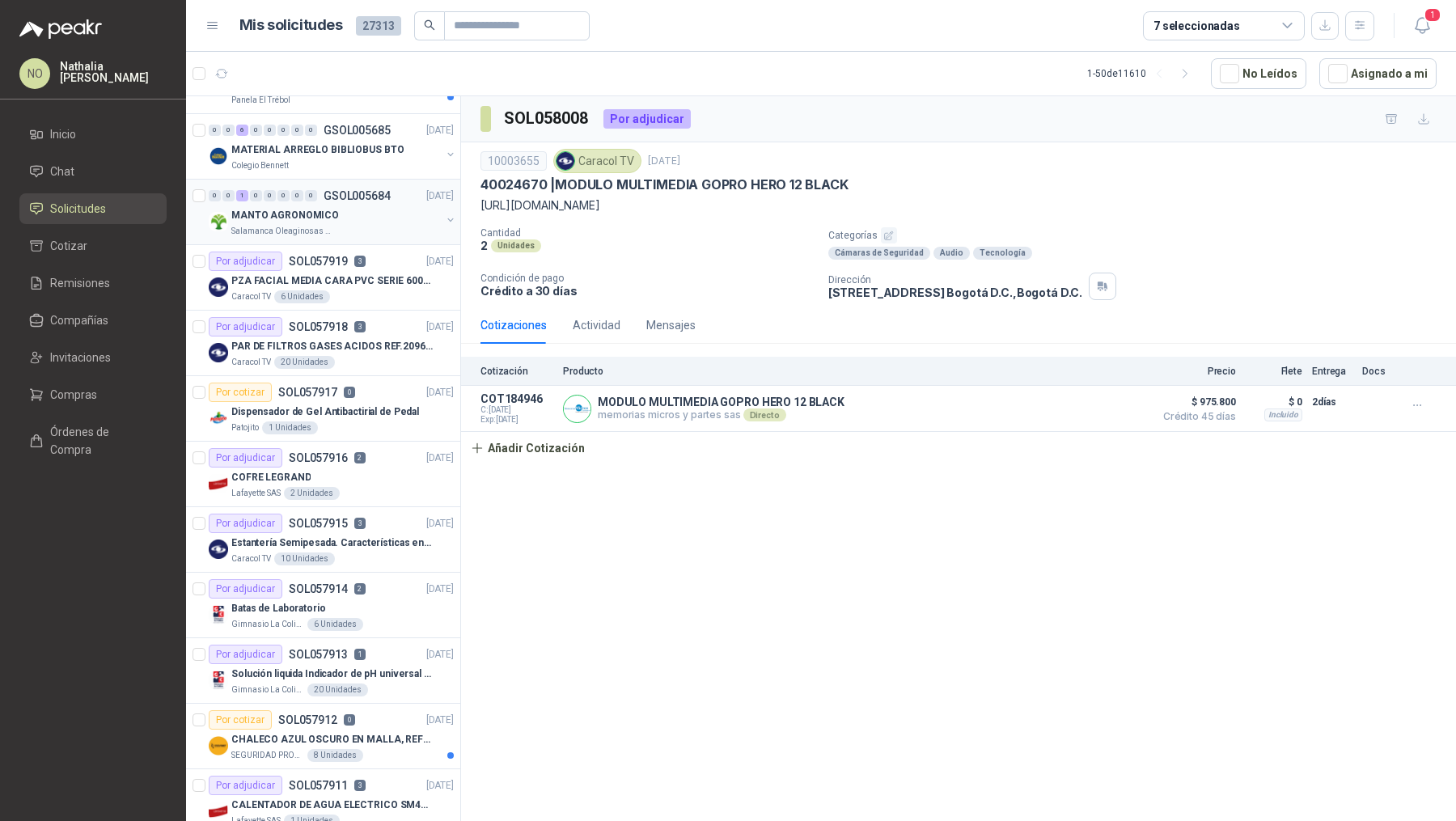
scroll to position [910, 0]
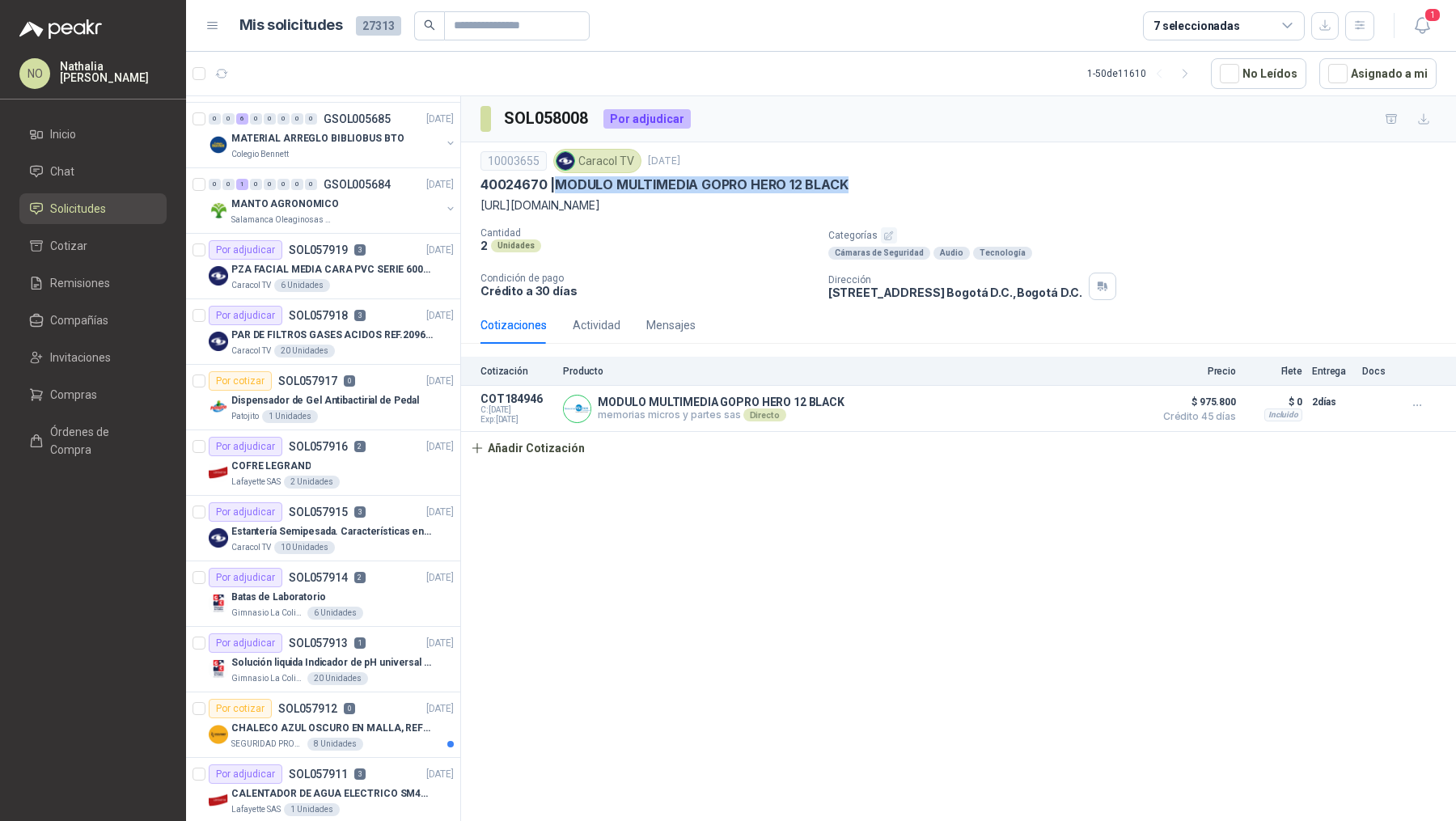
drag, startPoint x: 558, startPoint y: 183, endPoint x: 972, endPoint y: 187, distance: 414.0
click at [972, 187] on div "40024670 | MODULO MULTIMEDIA GOPRO HERO 12 BLACK" at bounding box center [959, 184] width 956 height 17
copy p "MODULO MULTIMEDIA GOPRO HERO 12 BLACK"
click at [555, 451] on button "Añadir Cotización" at bounding box center [526, 447] width 132 height 32
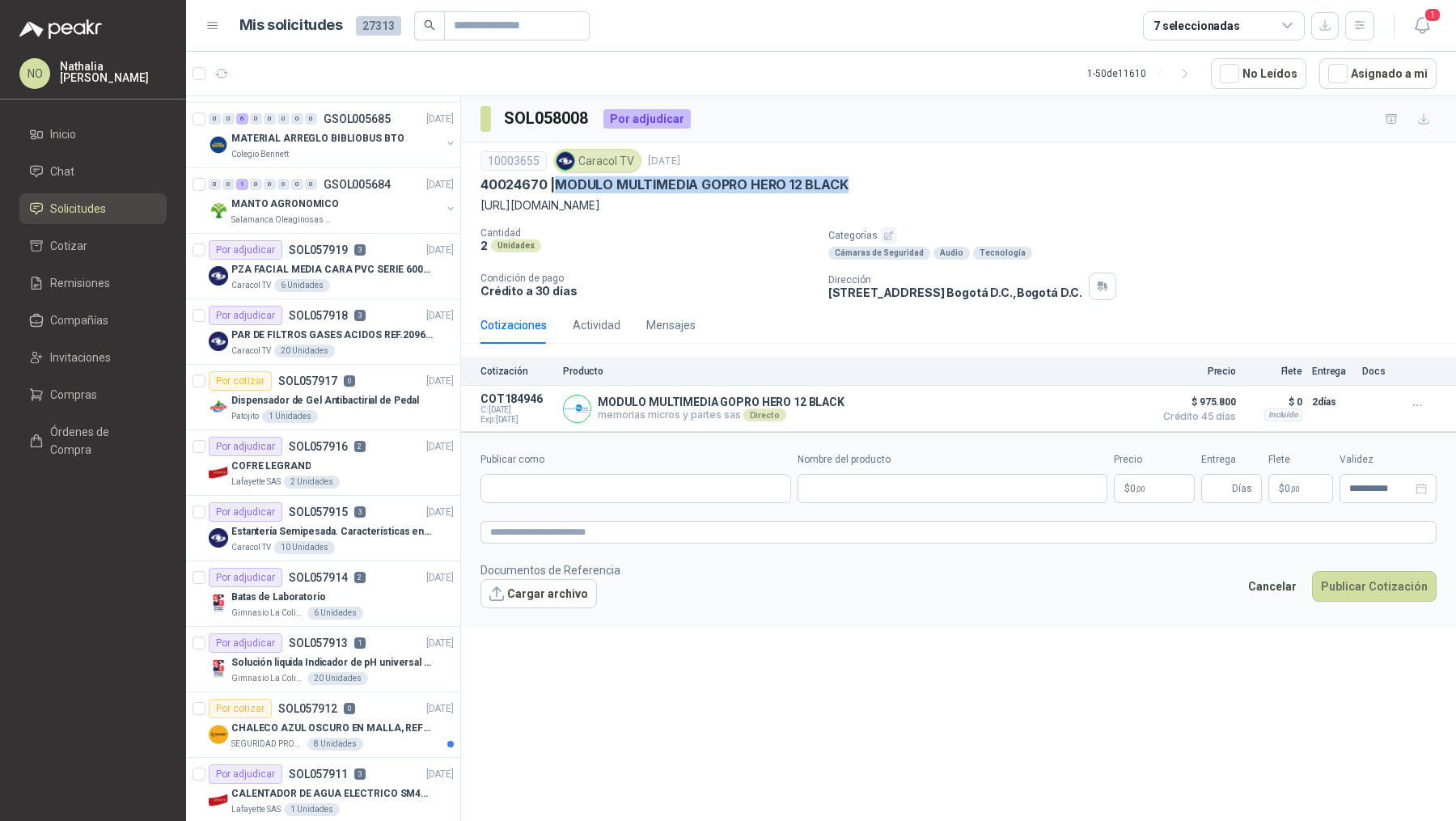
click at [594, 504] on form "**********" at bounding box center [958, 529] width 994 height 196
click at [597, 484] on input "Publicar como" at bounding box center [635, 488] width 309 height 27
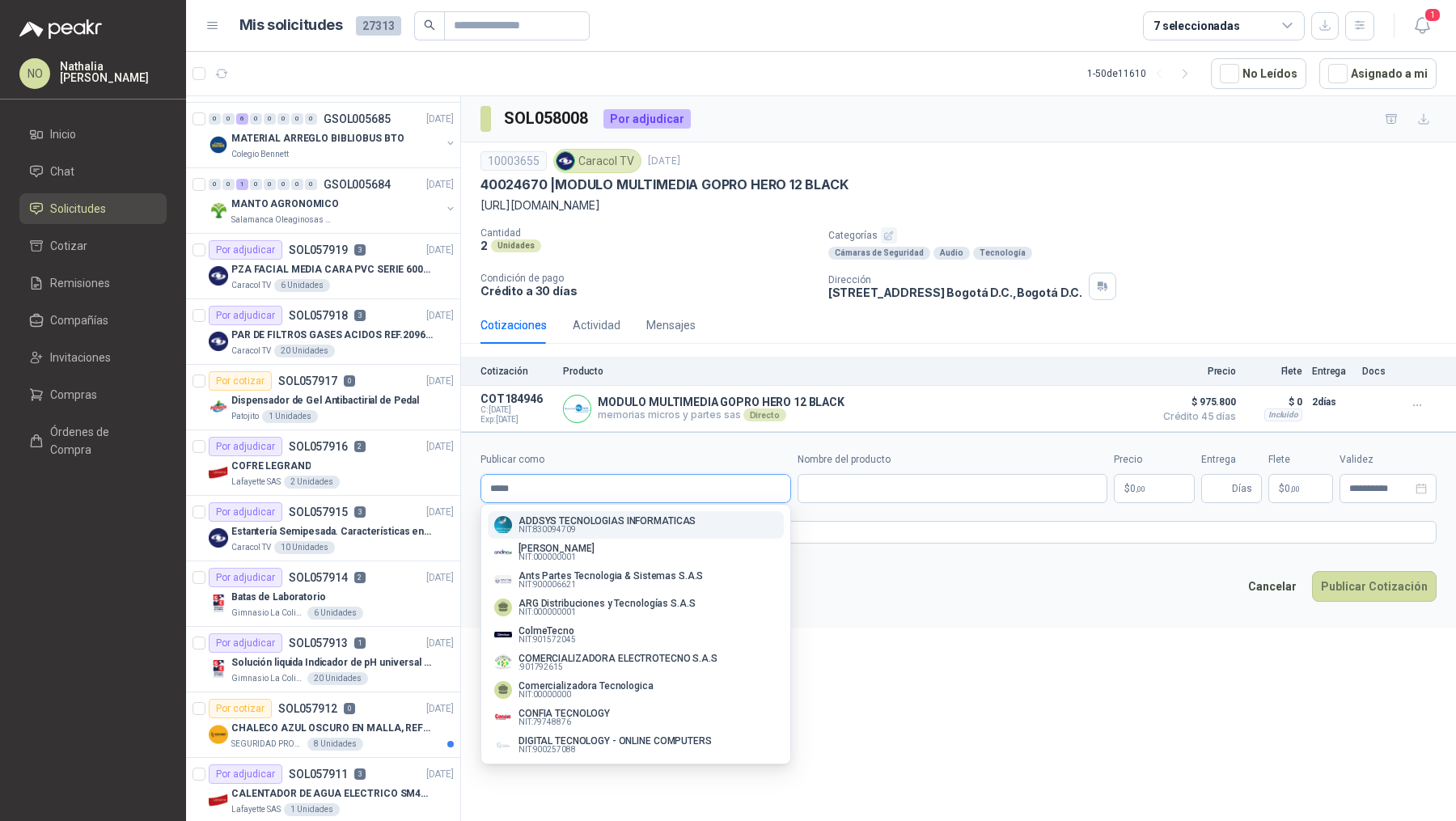
type input "*****"
click at [587, 532] on p "NIT : 830094709" at bounding box center [607, 529] width 177 height 8
type input "**********"
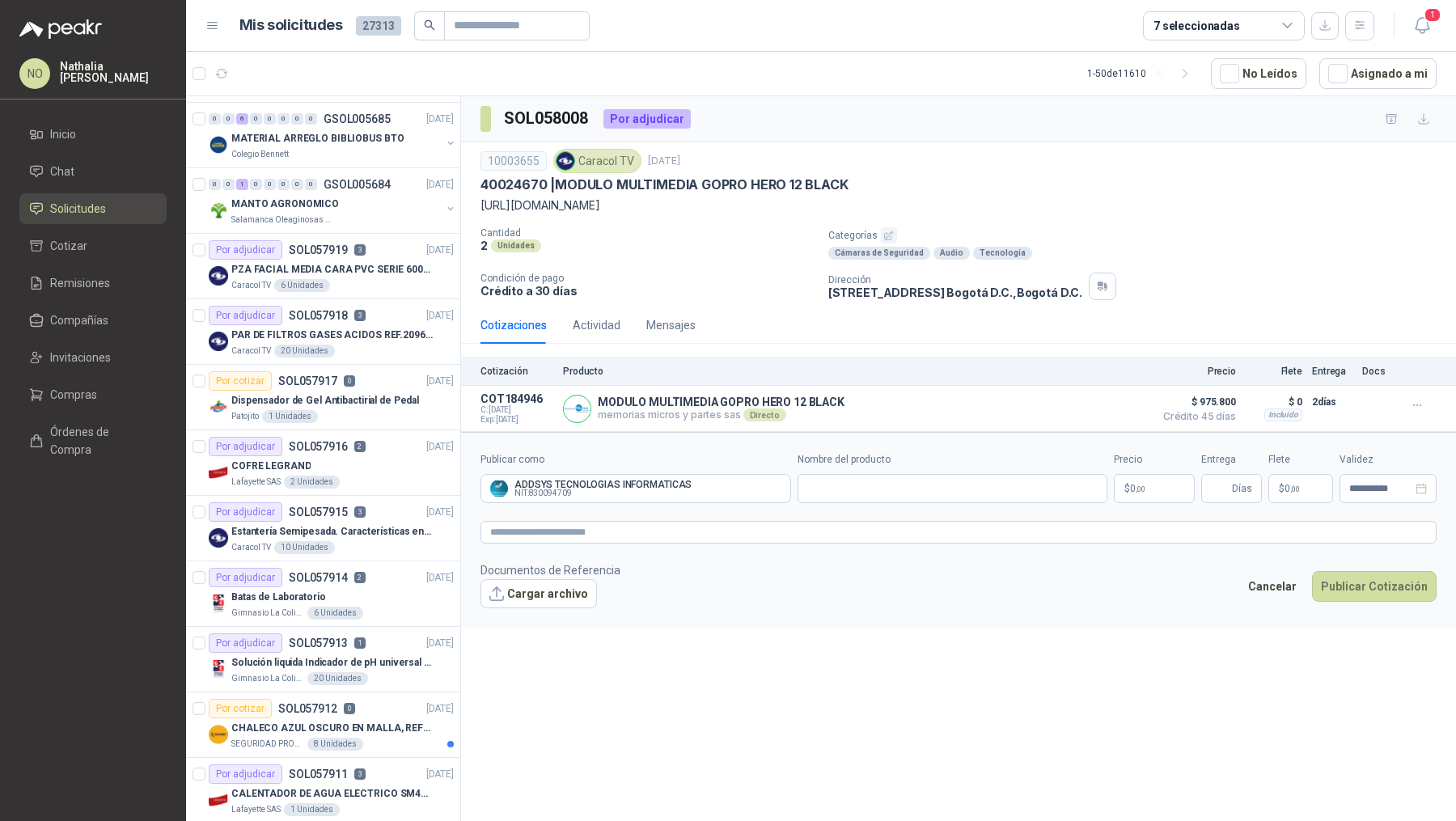
click at [1139, 477] on body "NO [PERSON_NAME] Inicio Chat Solicitudes Cotizar Remisiones Compañías Invitacio…" at bounding box center [728, 410] width 1456 height 821
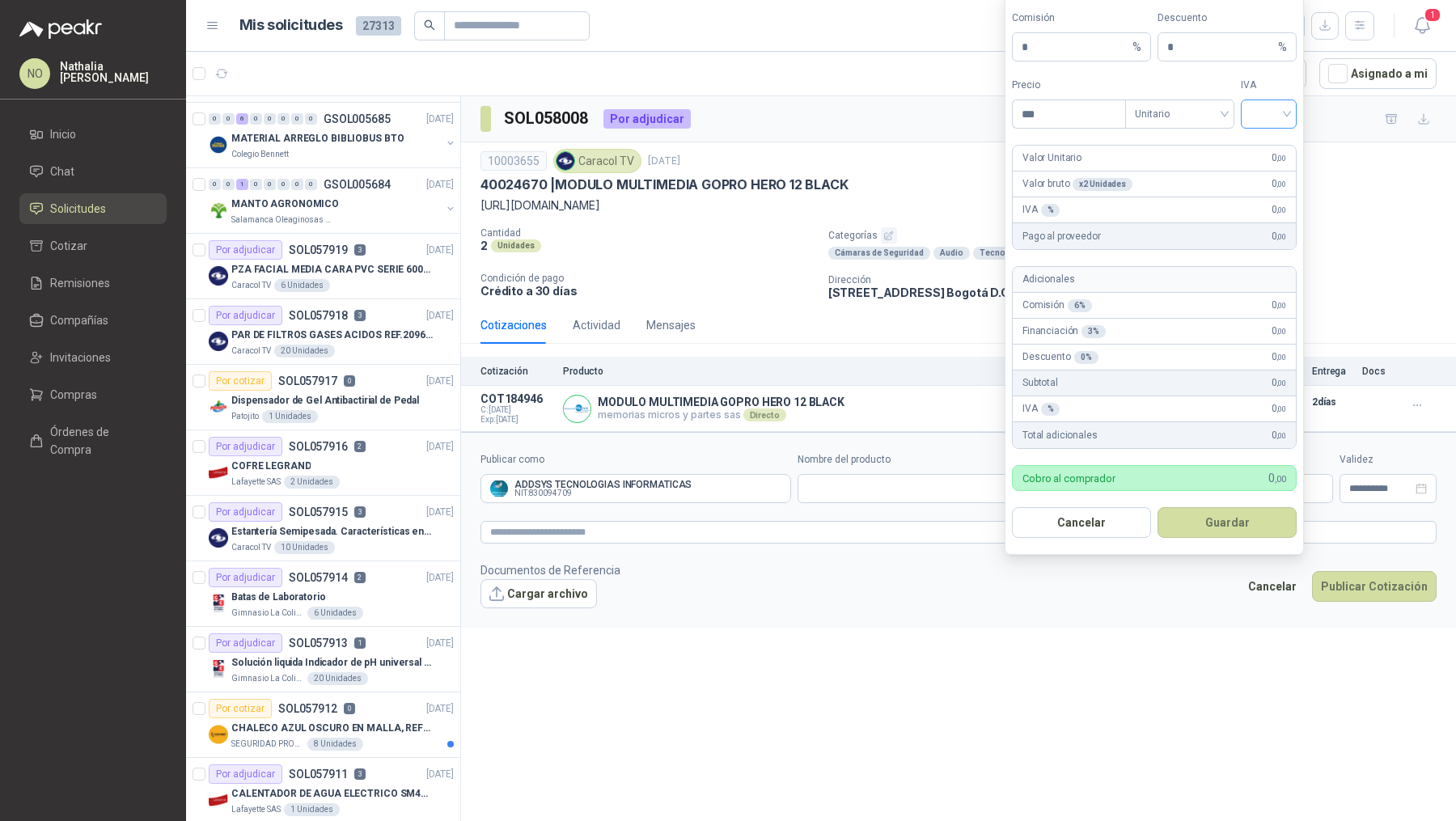
click at [1275, 106] on input "search" at bounding box center [1268, 112] width 36 height 25
click at [1269, 141] on div "19%" at bounding box center [1268, 151] width 30 height 18
click at [1179, 120] on span "Unitario" at bounding box center [1180, 114] width 89 height 25
click at [1181, 175] on div "Unitario con IVA" at bounding box center [1179, 177] width 83 height 18
click at [1062, 115] on input "***" at bounding box center [1068, 114] width 112 height 27
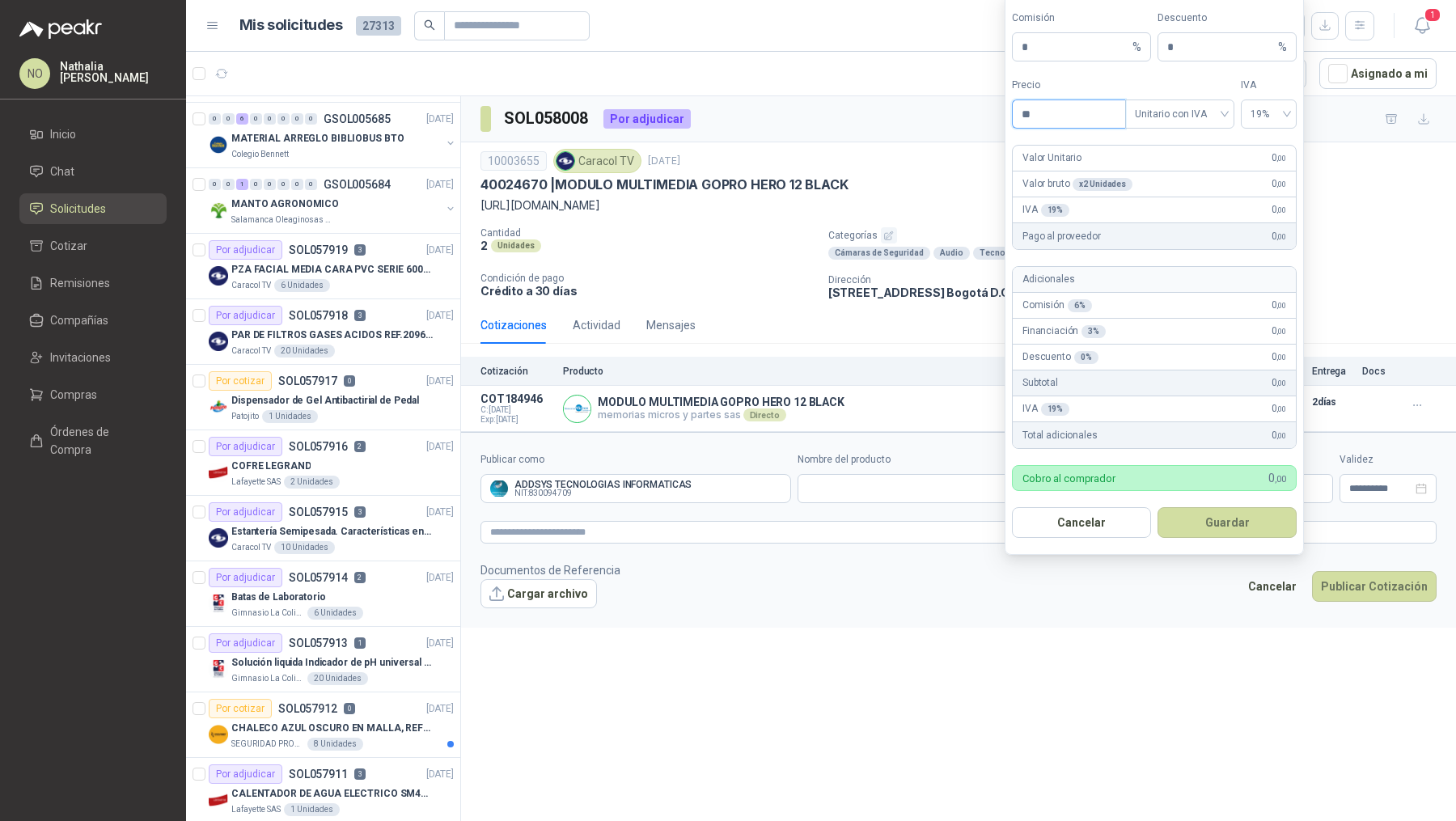
type input "*"
type input "*********"
click at [987, 637] on div "**********" at bounding box center [958, 461] width 994 height 730
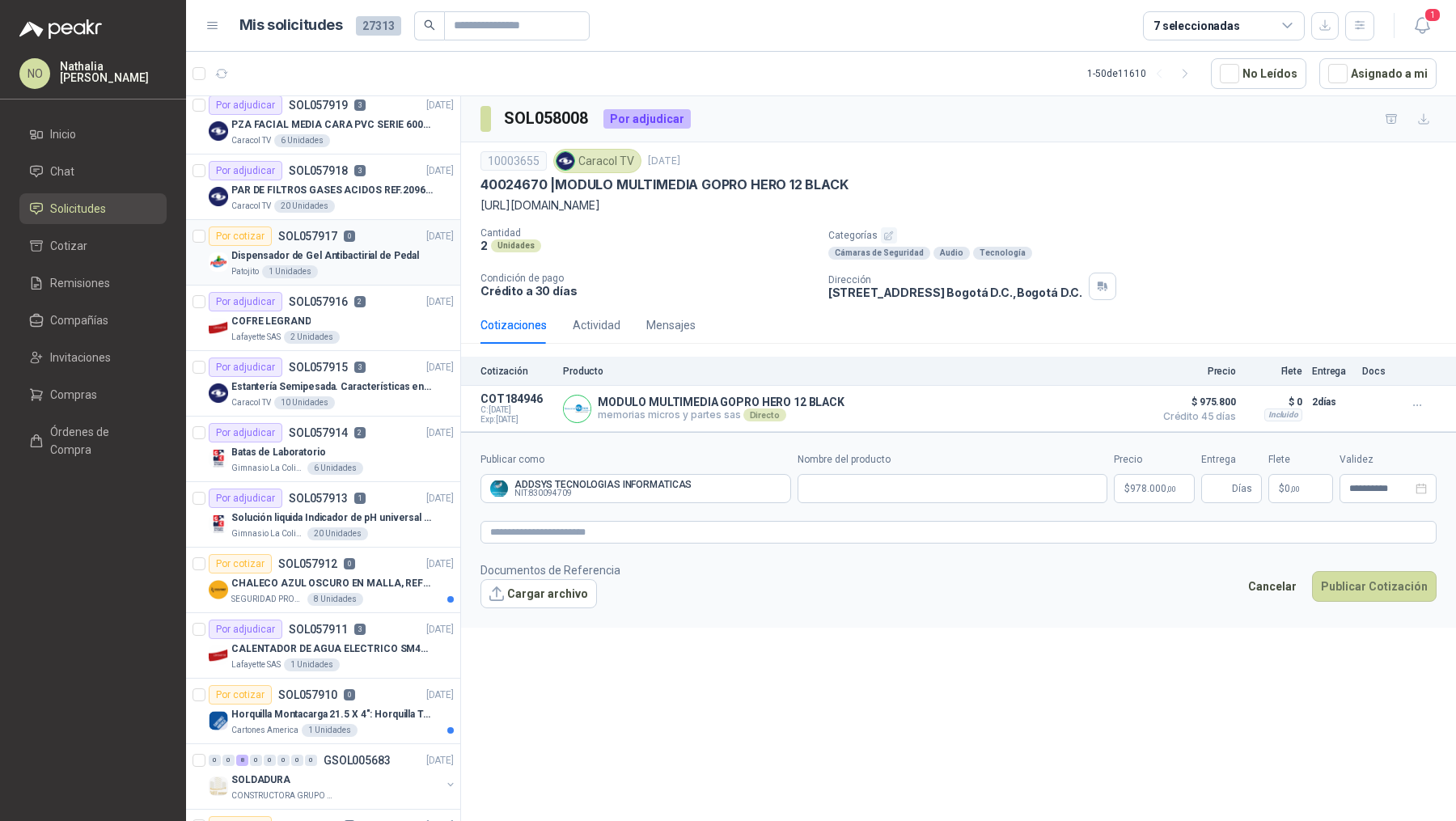
scroll to position [1067, 0]
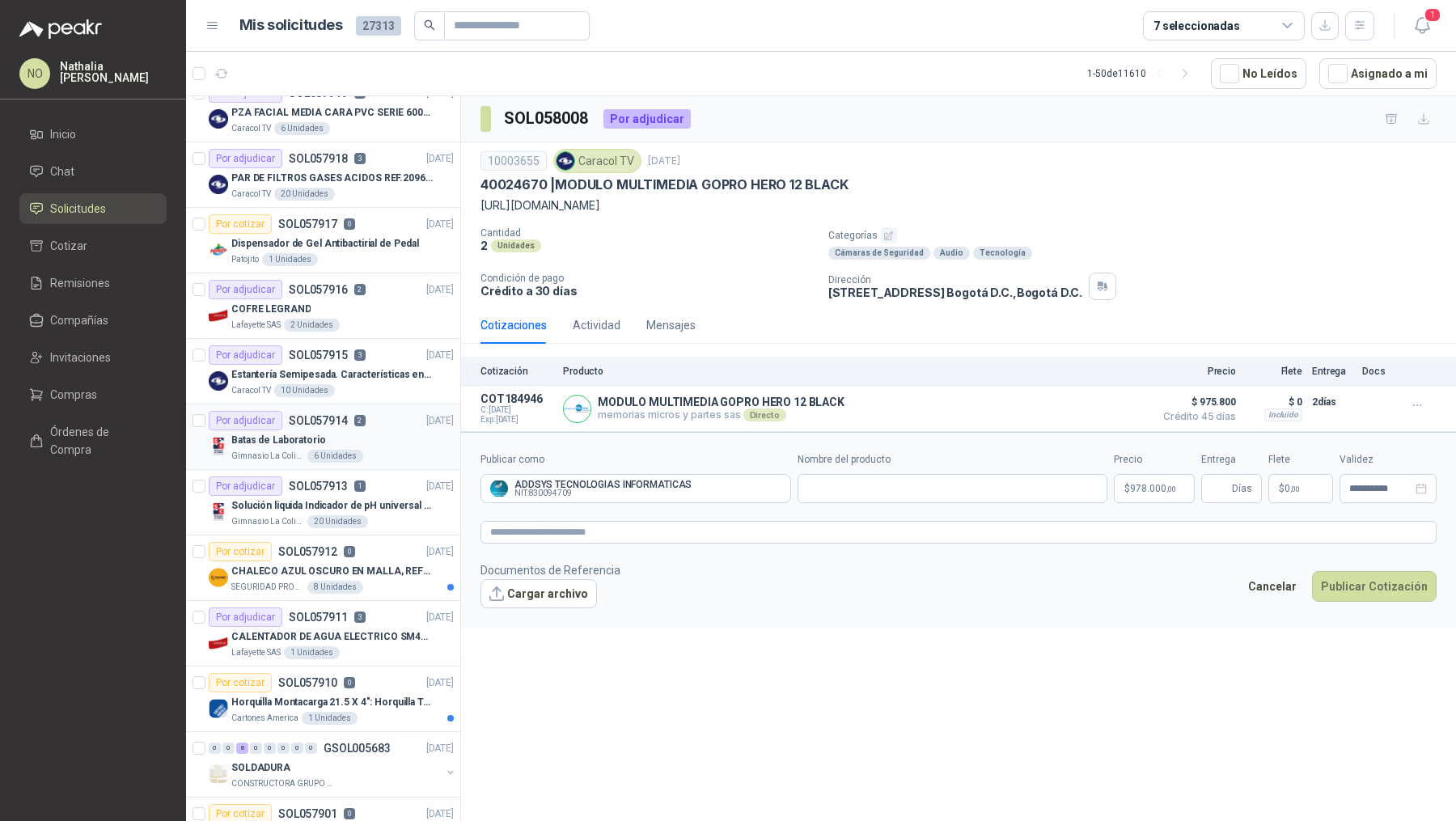
click at [348, 431] on div "Batas de Laboratorio" at bounding box center [343, 440] width 223 height 19
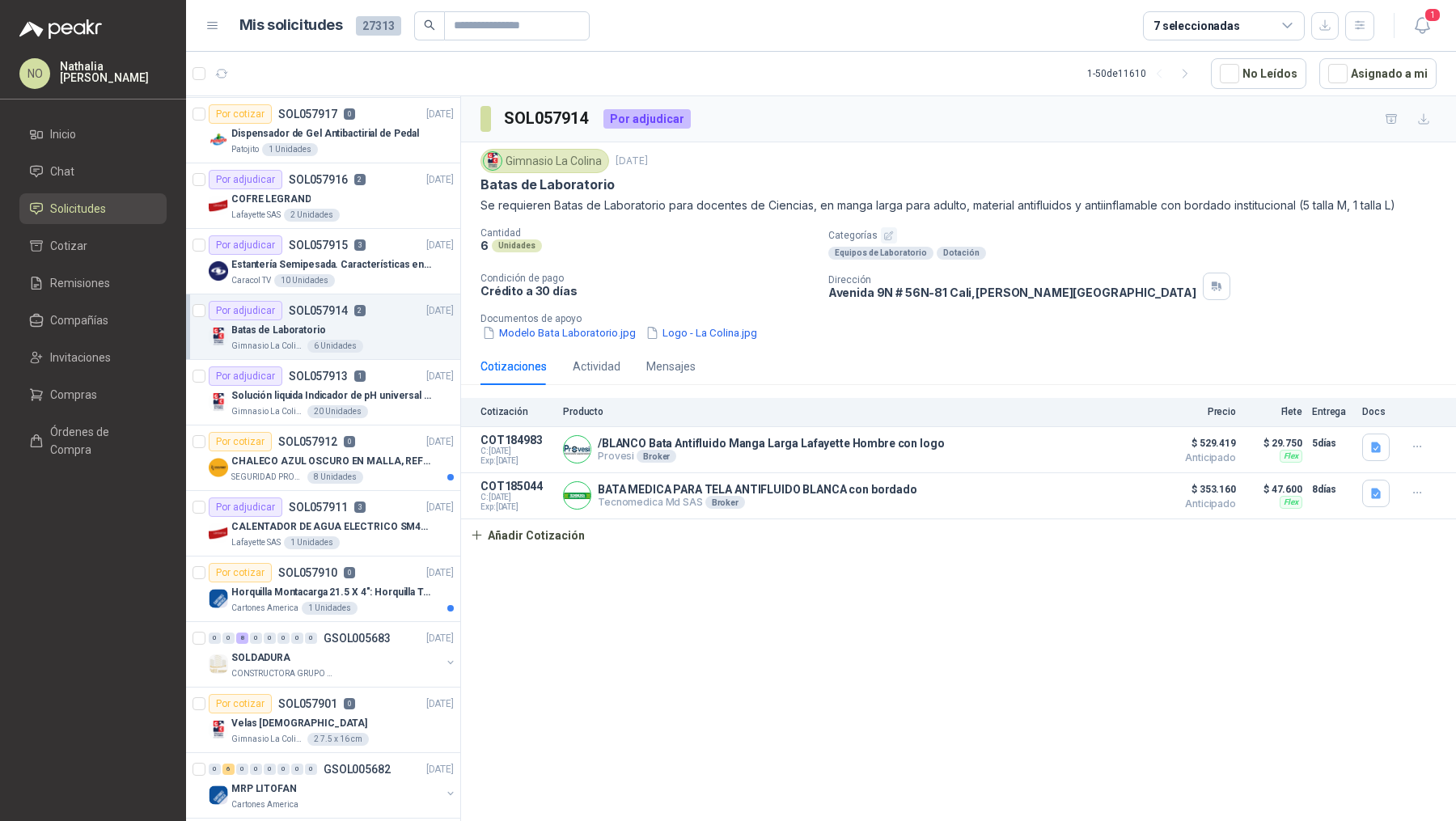
scroll to position [1193, 0]
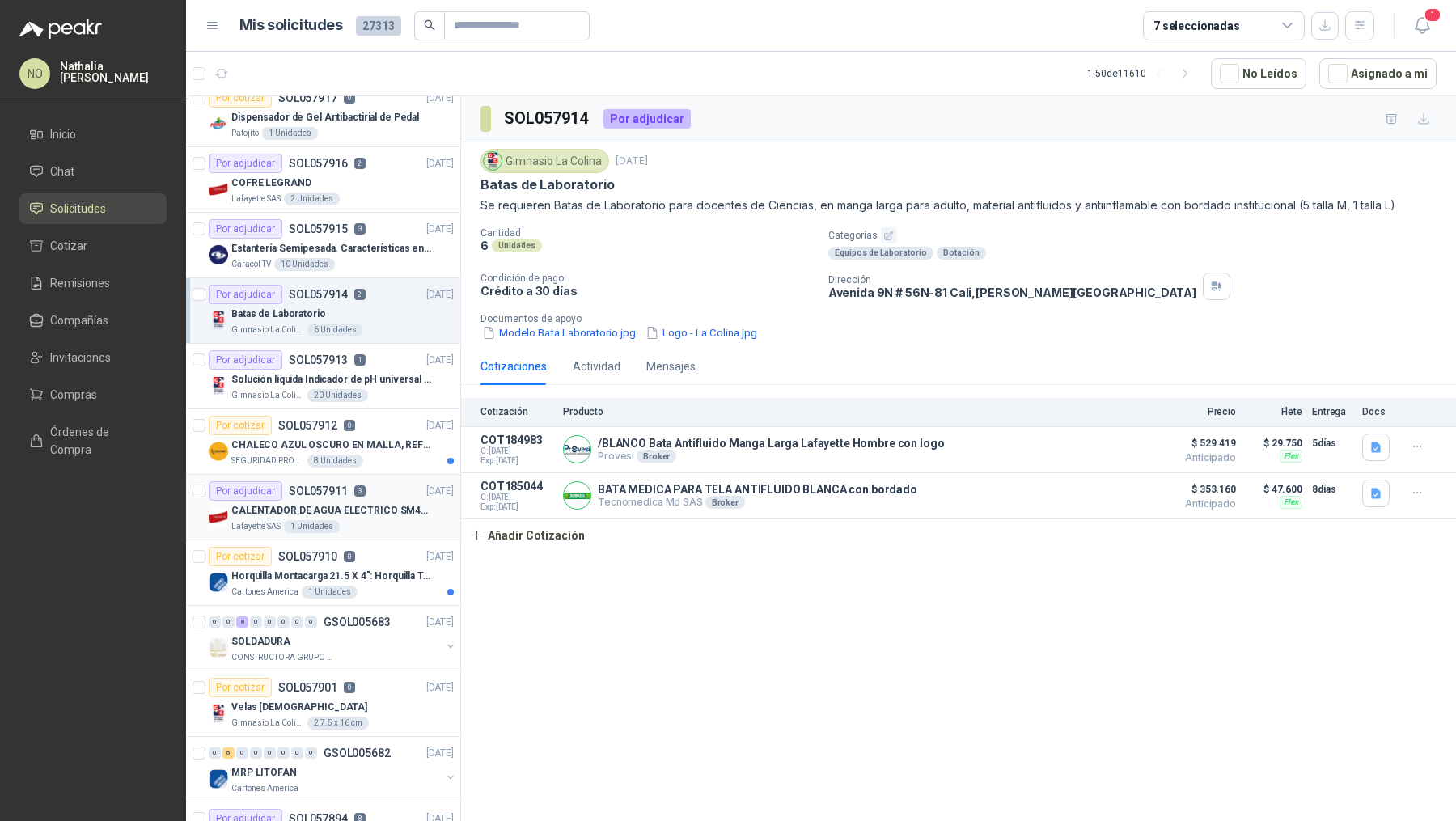
click at [356, 520] on div "Lafayette SAS 1 Unidades" at bounding box center [343, 526] width 223 height 13
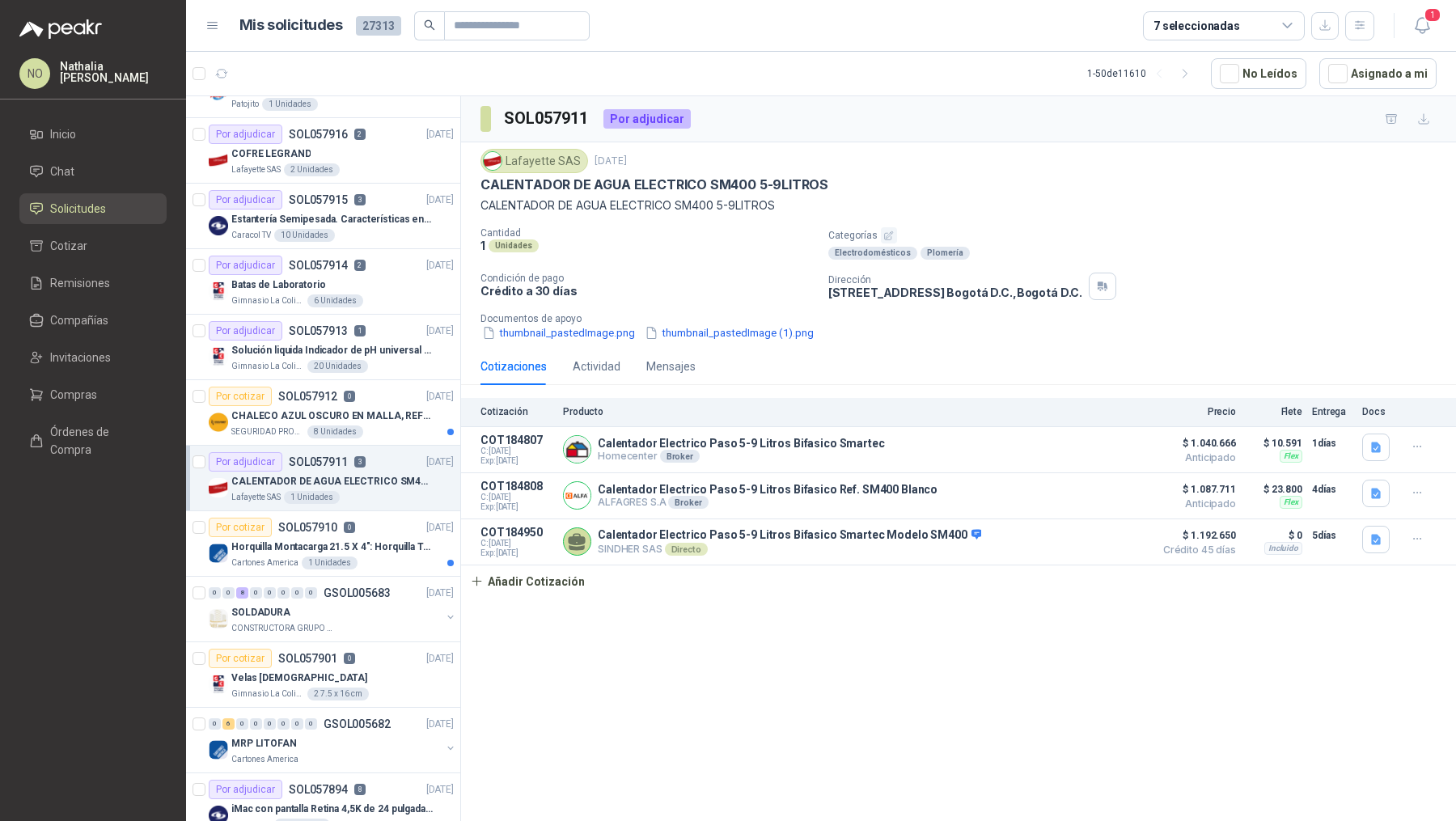
scroll to position [1242, 0]
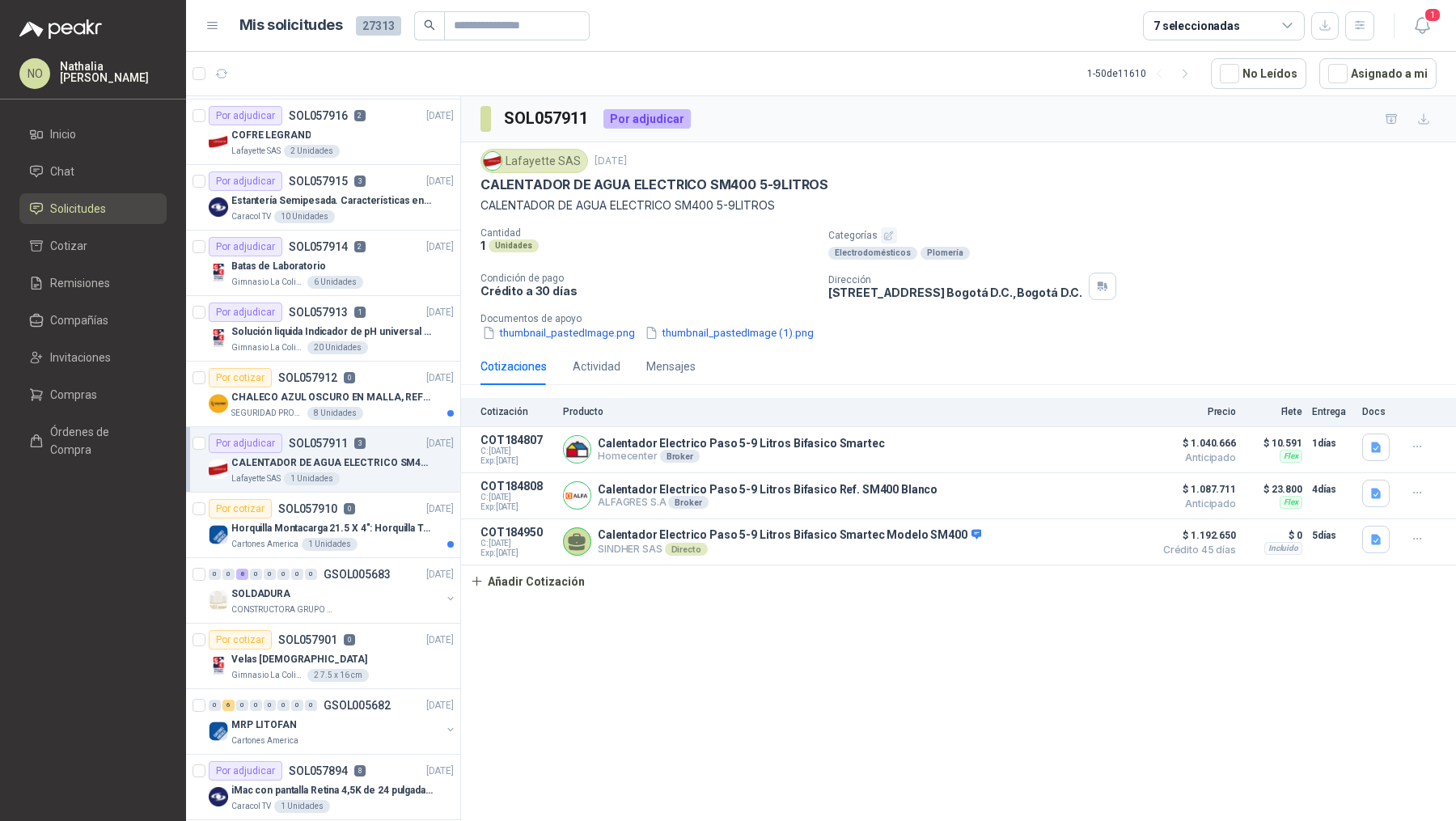
click at [356, 521] on p "Horquilla Montacarga 21.5 X 4": Horquilla Telescopica Overall size 2108 x 660 x…" at bounding box center [332, 528] width 202 height 16
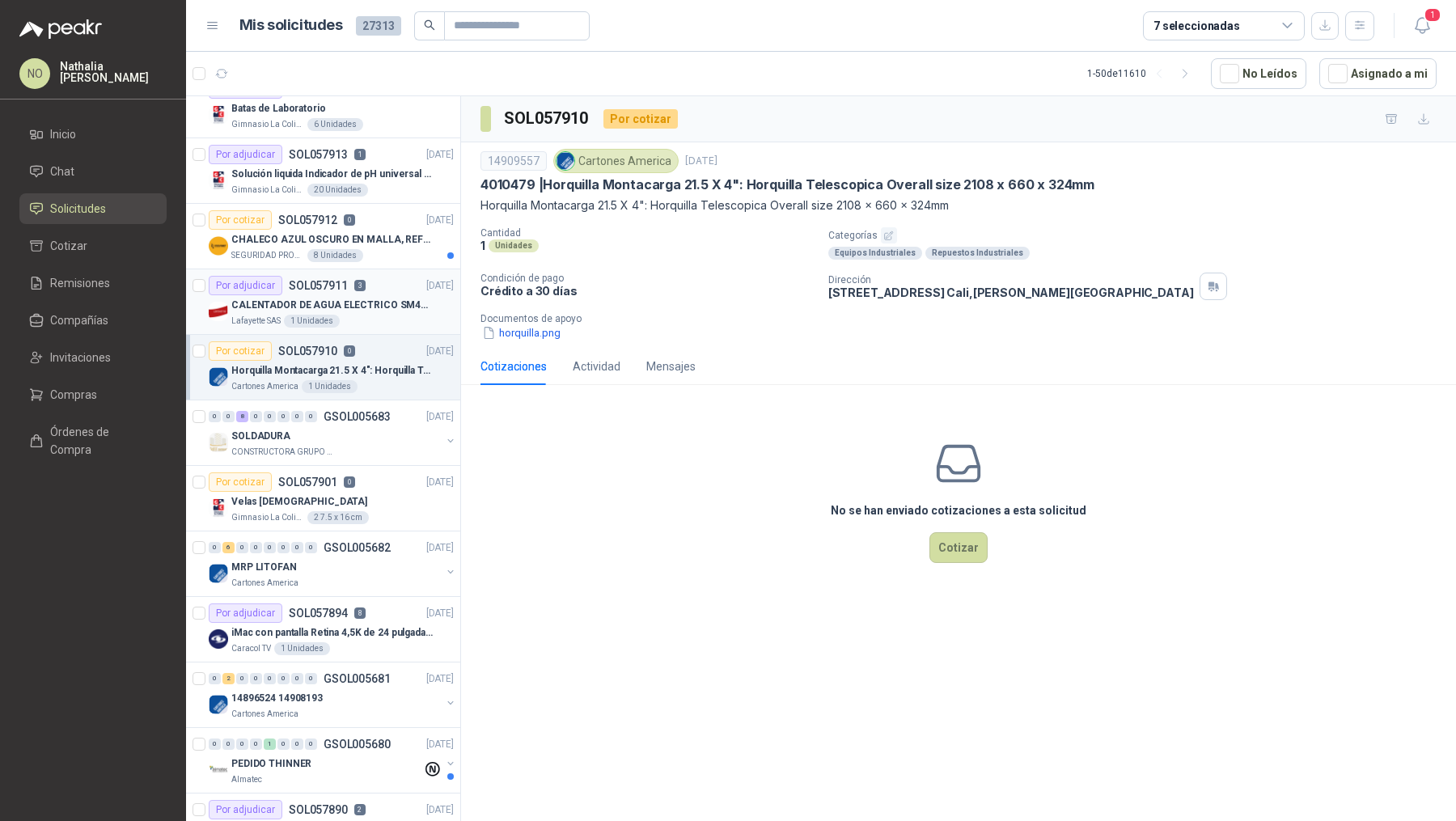
scroll to position [1400, 0]
click at [340, 606] on p "SOL057894" at bounding box center [317, 611] width 59 height 11
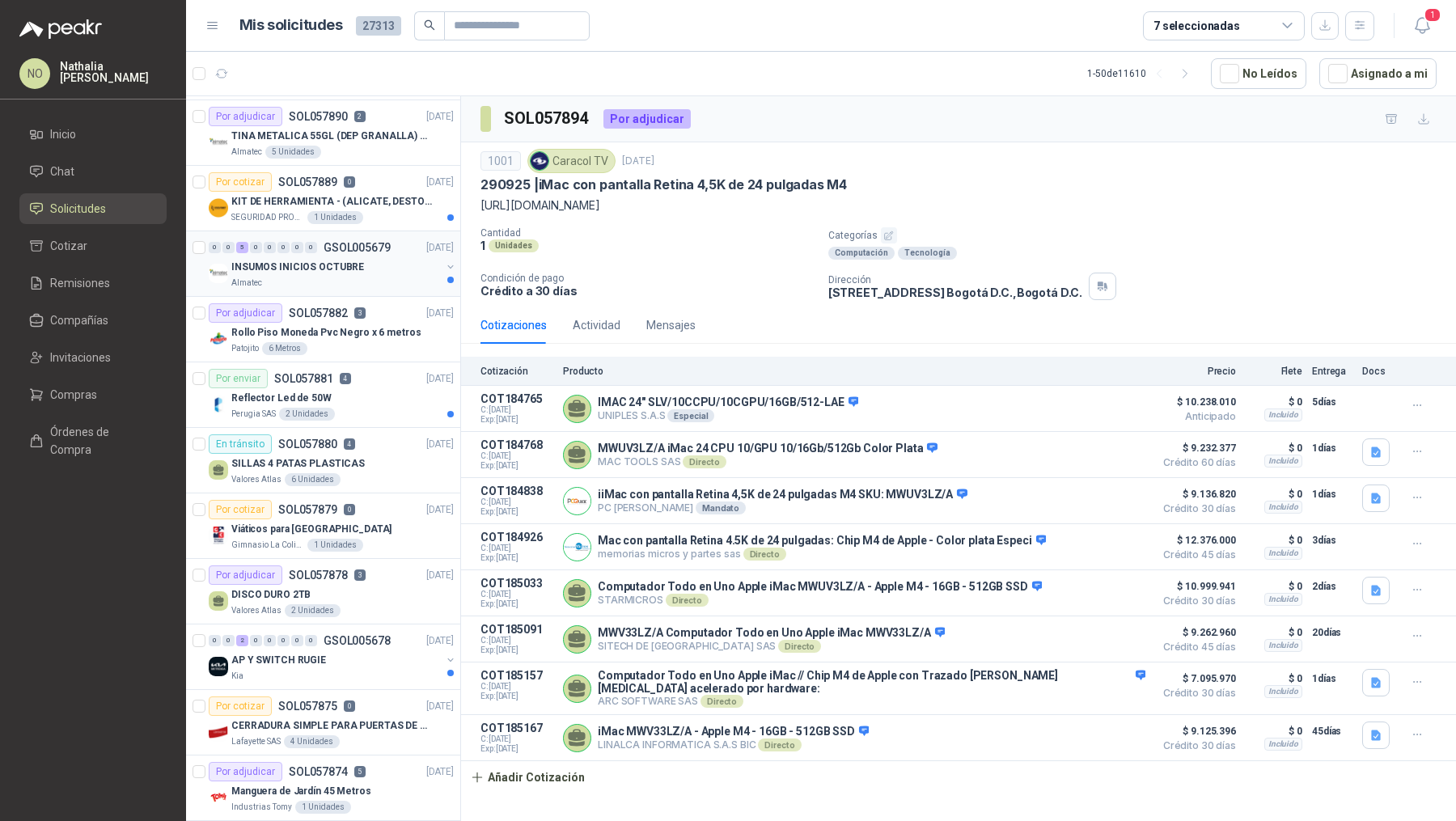
scroll to position [2101, 0]
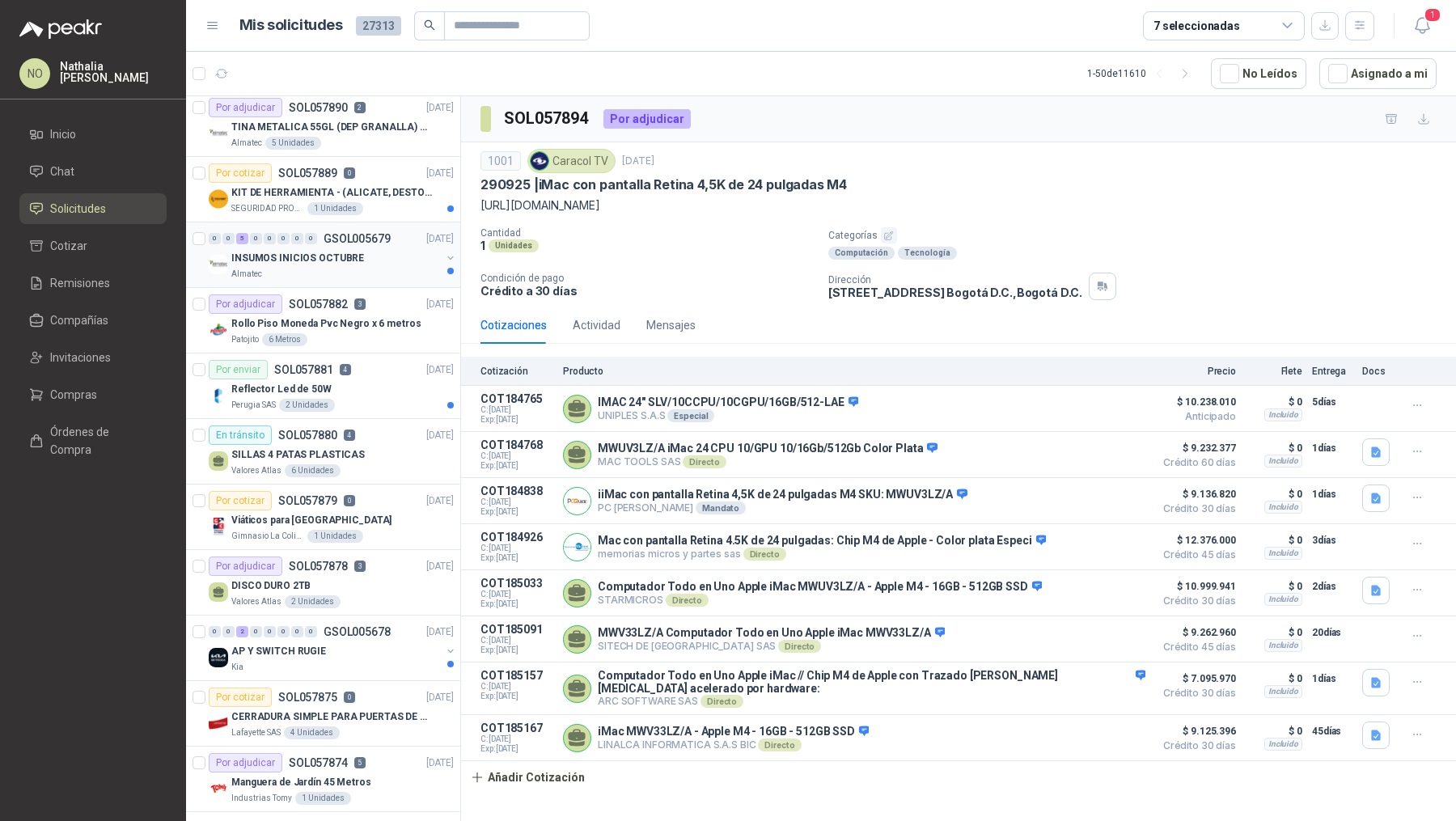
click at [375, 556] on div "Por adjudicar SOL057878 3 [DATE]" at bounding box center [331, 566] width 245 height 19
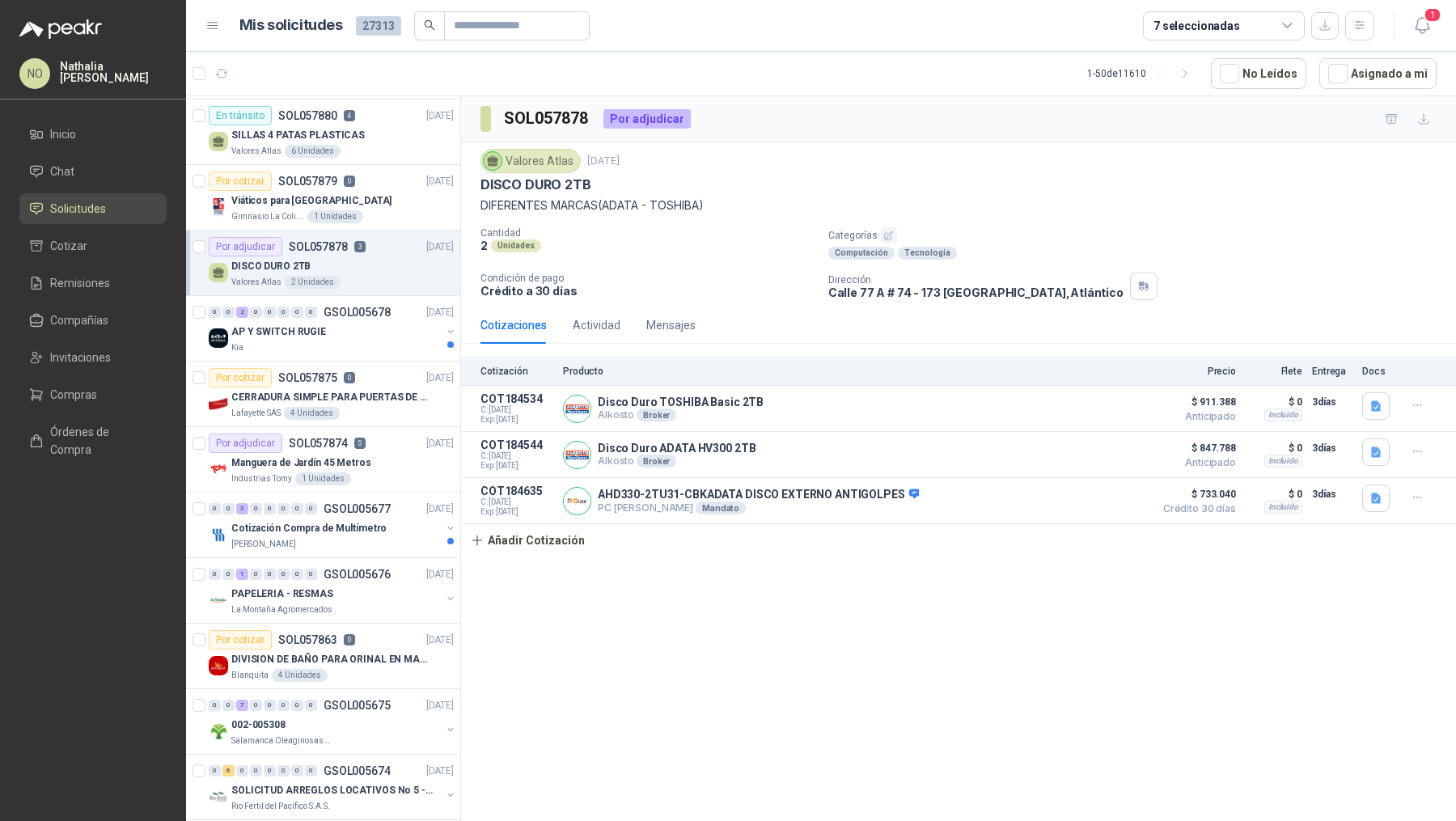
scroll to position [2447, 0]
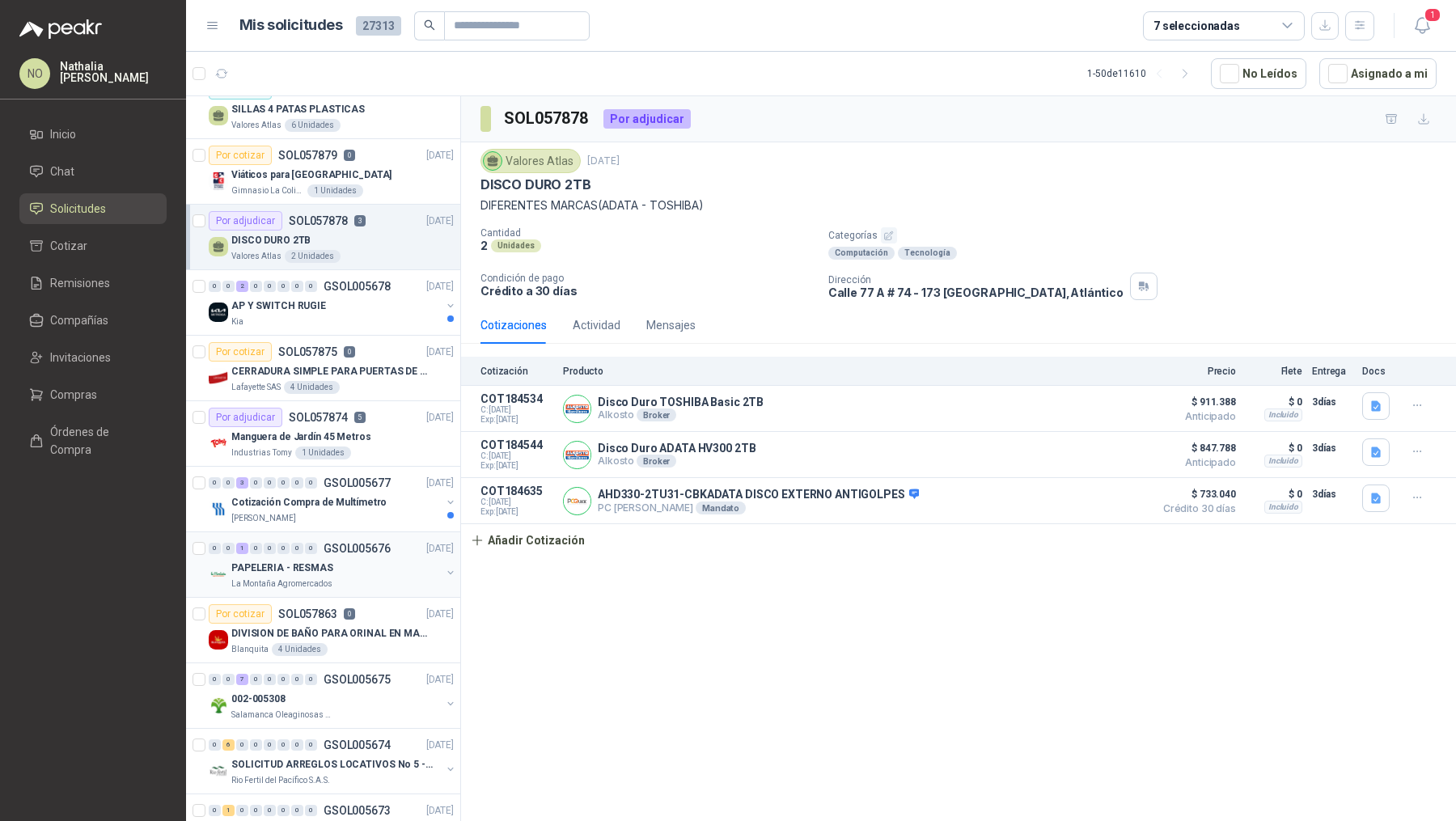
click at [376, 558] on div "PAPELERIA - RESMAS" at bounding box center [337, 567] width 210 height 19
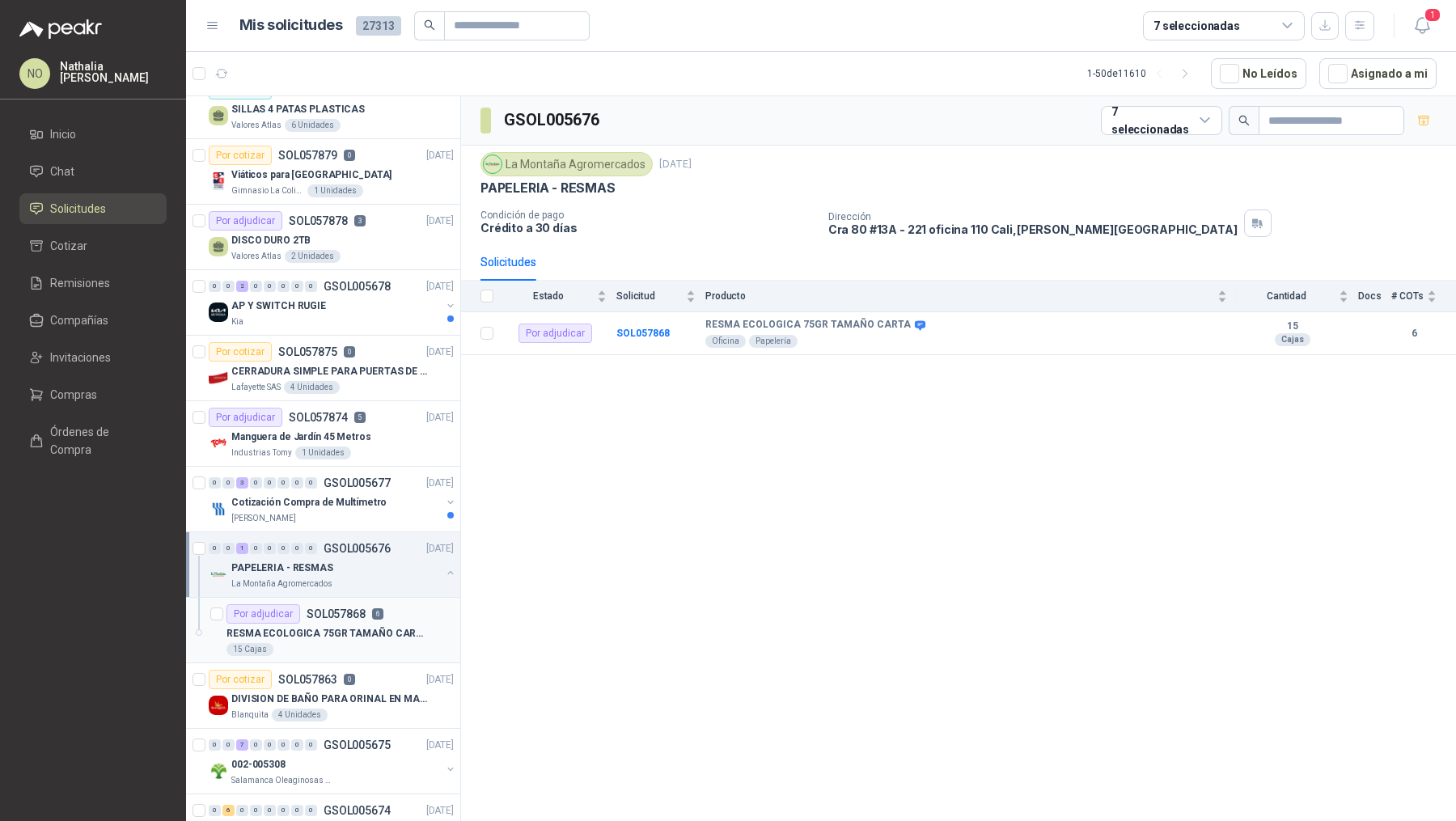
click at [363, 604] on div "Por adjudicar SOL057868 6" at bounding box center [305, 613] width 157 height 19
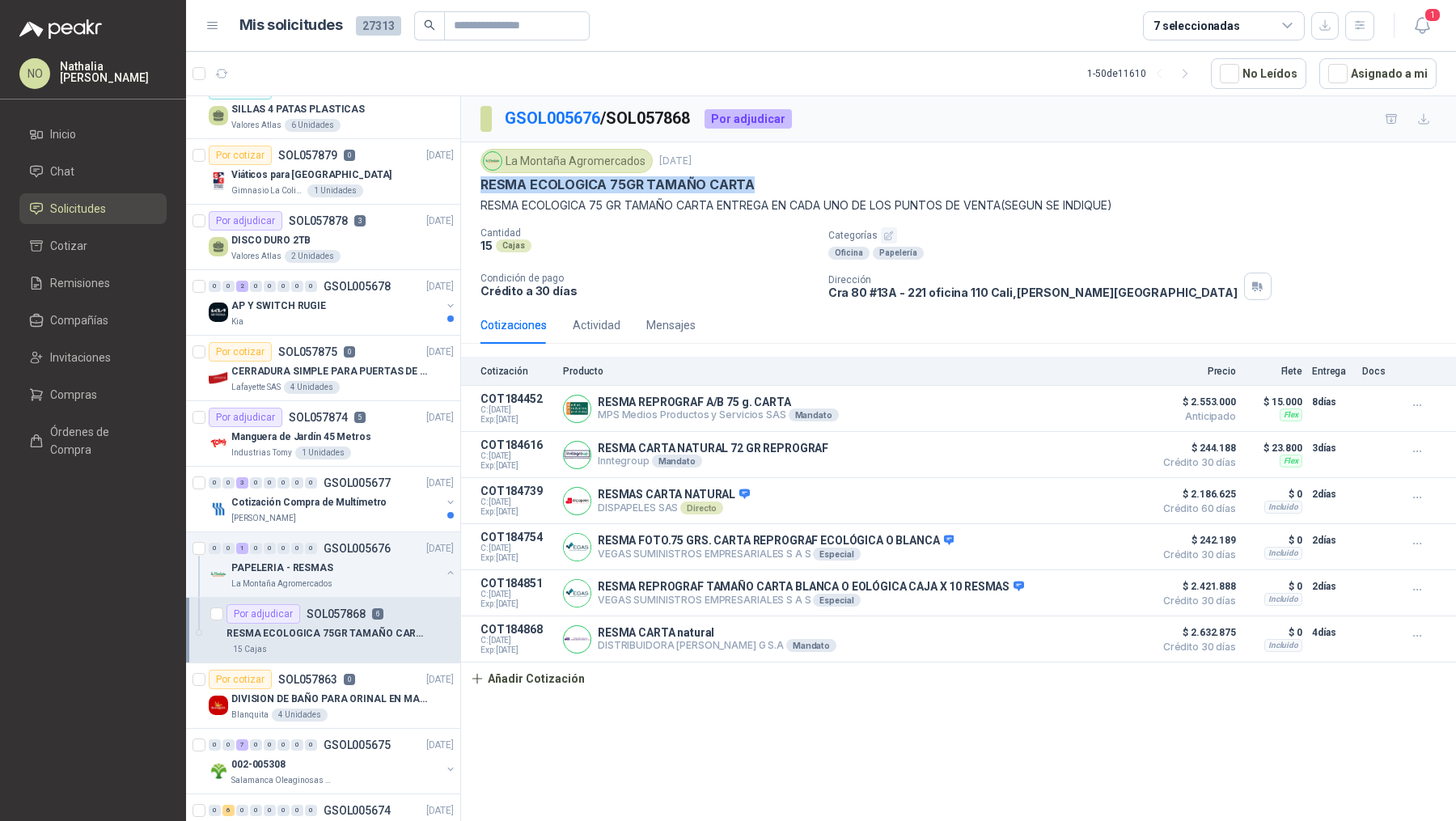
drag, startPoint x: 480, startPoint y: 182, endPoint x: 752, endPoint y: 186, distance: 272.0
click at [753, 186] on div "La Montaña Agromercados [DATE] RESMA ECOLOGICA 75GR TAMAÑO CARTA RESMA ECOLOGIC…" at bounding box center [958, 224] width 994 height 164
copy p "RESMA ECOLOGICA 75GR TAMAÑO CARTA"
click at [481, 180] on p "RESMA ECOLOGICA 75GR TAMAÑO CARTA" at bounding box center [618, 184] width 275 height 17
drag, startPoint x: 480, startPoint y: 180, endPoint x: 773, endPoint y: 177, distance: 293.0
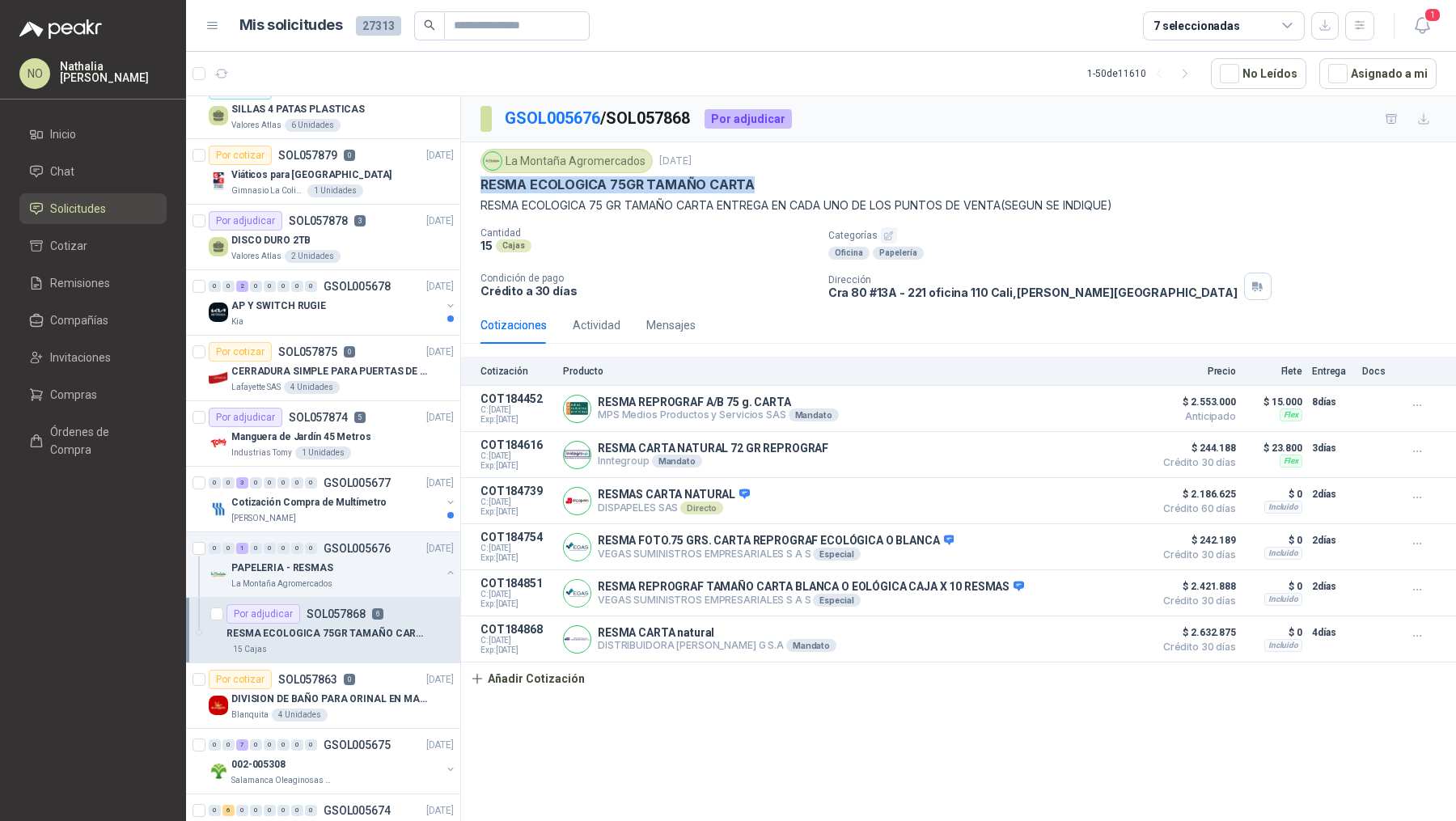
click at [773, 177] on div "RESMA ECOLOGICA 75GR TAMAÑO CARTA" at bounding box center [959, 184] width 956 height 17
copy p "RESMA ECOLOGICA 75GR TAMAÑO CARTA"
